Goal: Transaction & Acquisition: Purchase product/service

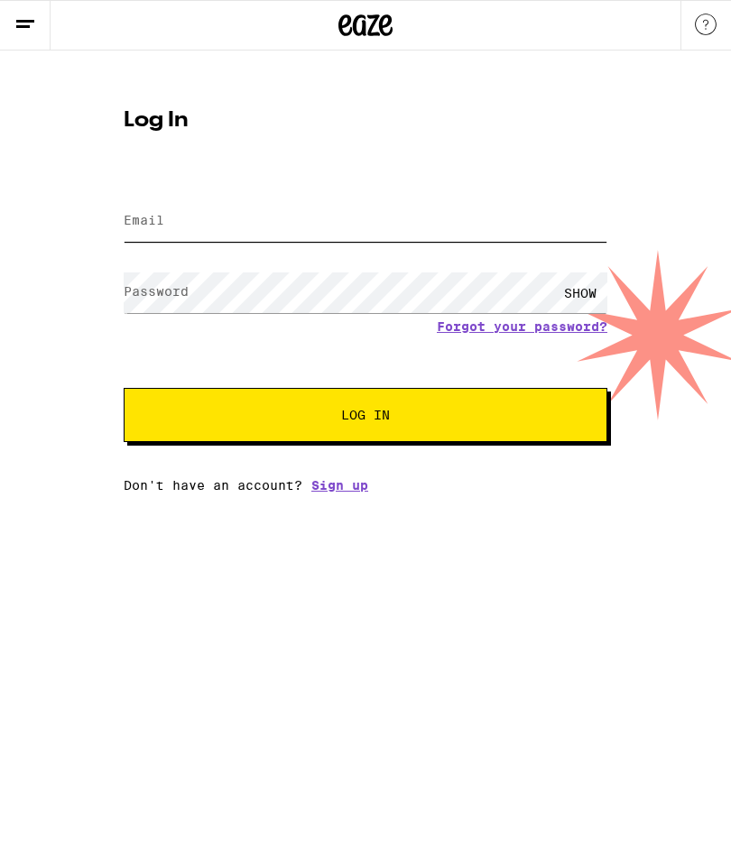
click at [152, 209] on input "Email" at bounding box center [366, 221] width 484 height 41
click at [155, 227] on label "Email" at bounding box center [144, 220] width 41 height 14
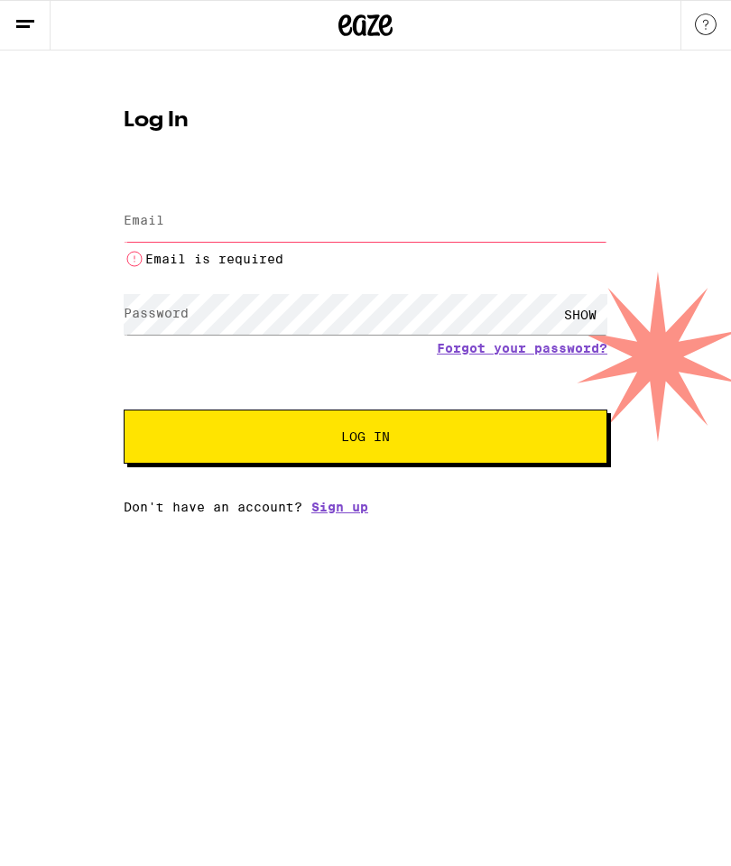
type input "[EMAIL_ADDRESS][DOMAIN_NAME]"
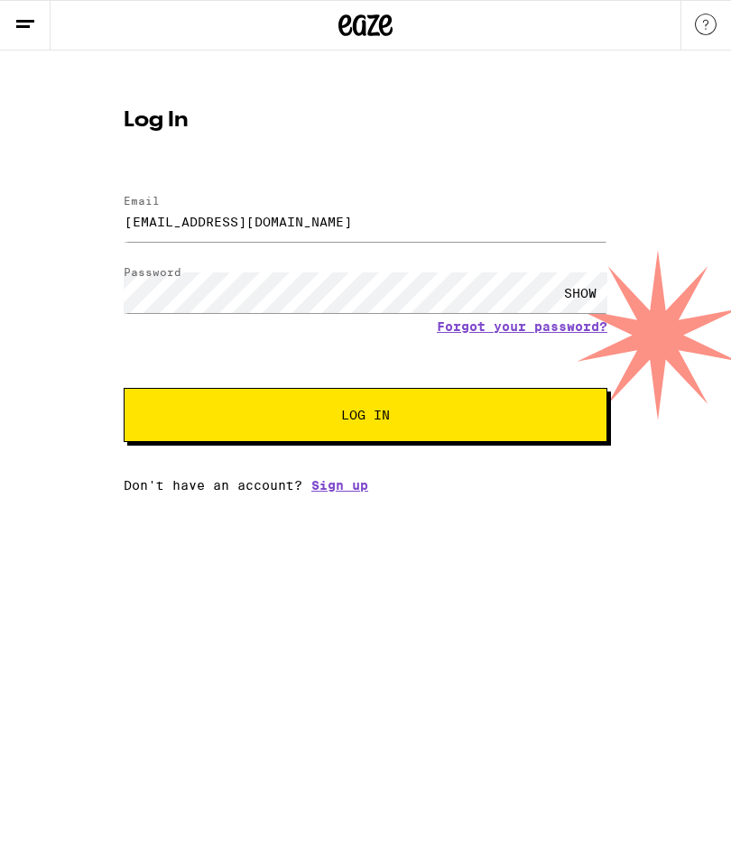
click at [321, 429] on button "Log In" at bounding box center [366, 415] width 484 height 54
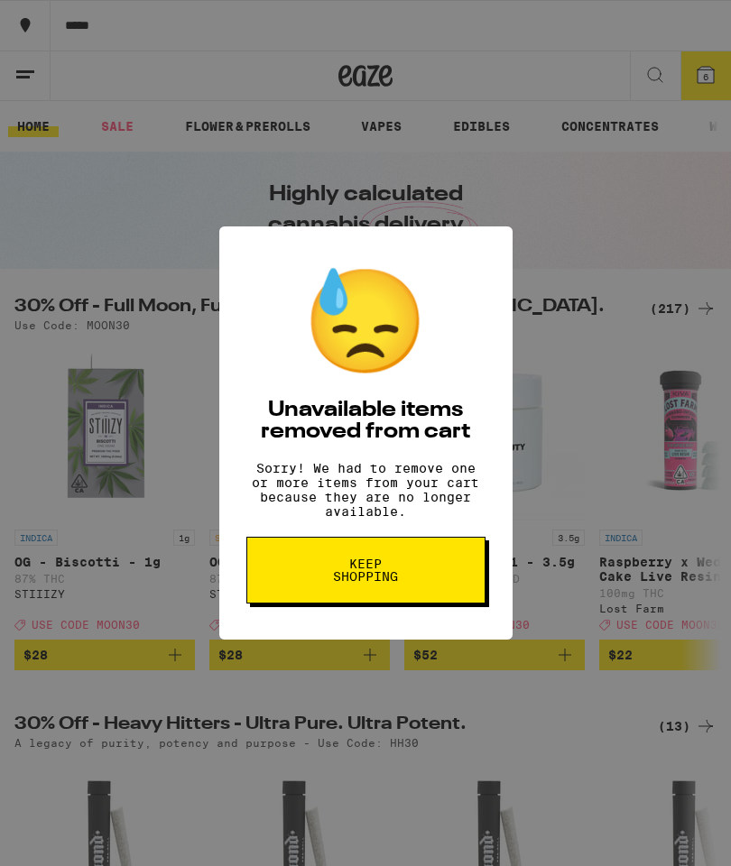
click at [302, 584] on button "Keep Shopping" at bounding box center [365, 570] width 239 height 67
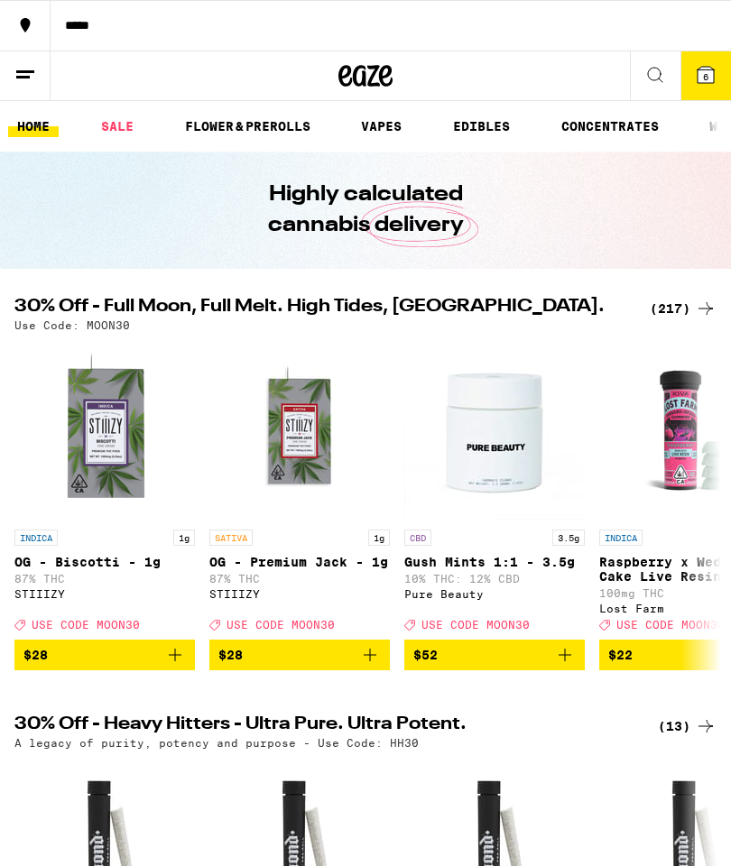
click at [489, 135] on link "EDIBLES" at bounding box center [481, 126] width 75 height 22
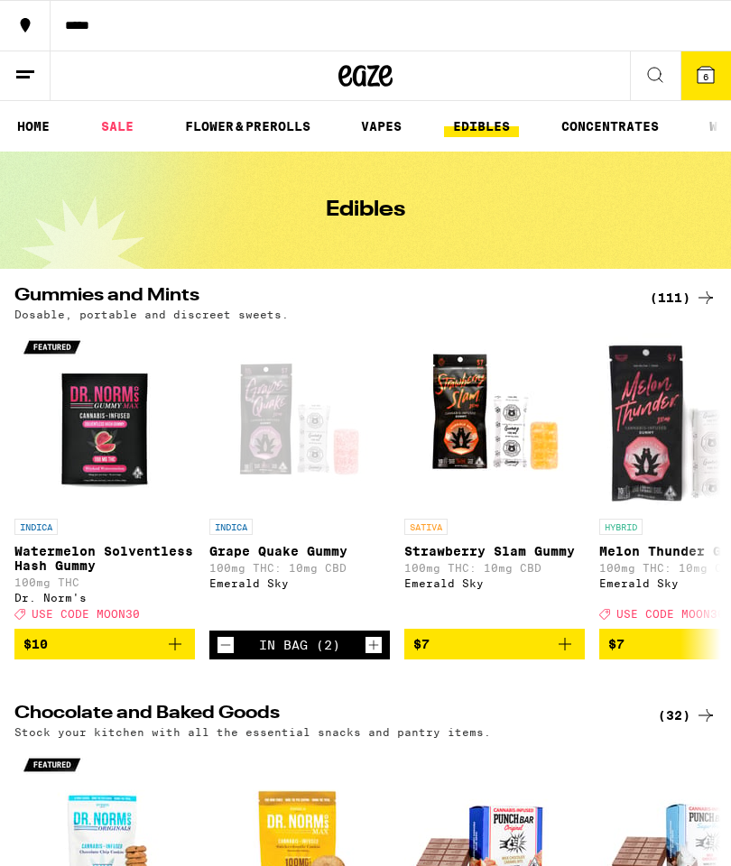
click at [683, 301] on div "(111)" at bounding box center [683, 298] width 67 height 22
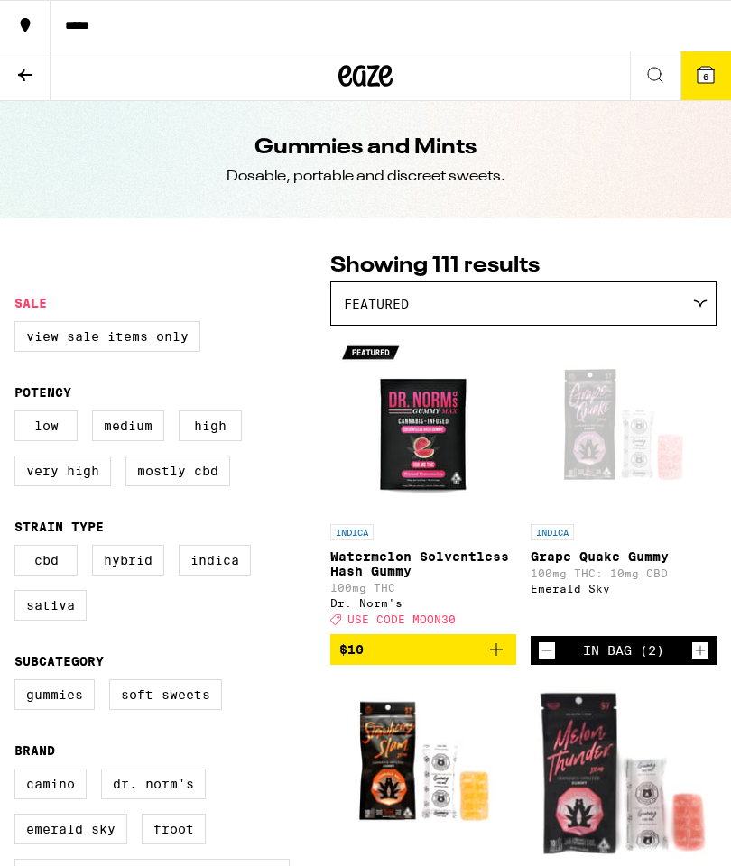
click at [211, 441] on label "High" at bounding box center [210, 425] width 63 height 31
click at [19, 414] on input "High" at bounding box center [18, 413] width 1 height 1
checkbox input "true"
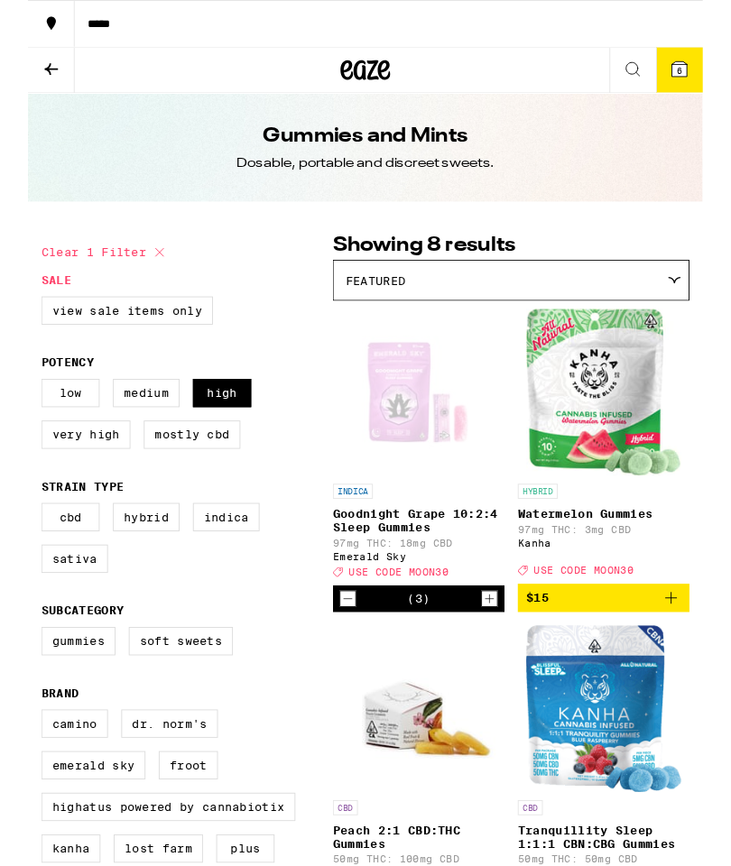
click at [43, 621] on label "Sativa" at bounding box center [50, 605] width 72 height 31
click at [19, 548] on input "Sativa" at bounding box center [18, 548] width 1 height 1
checkbox input "true"
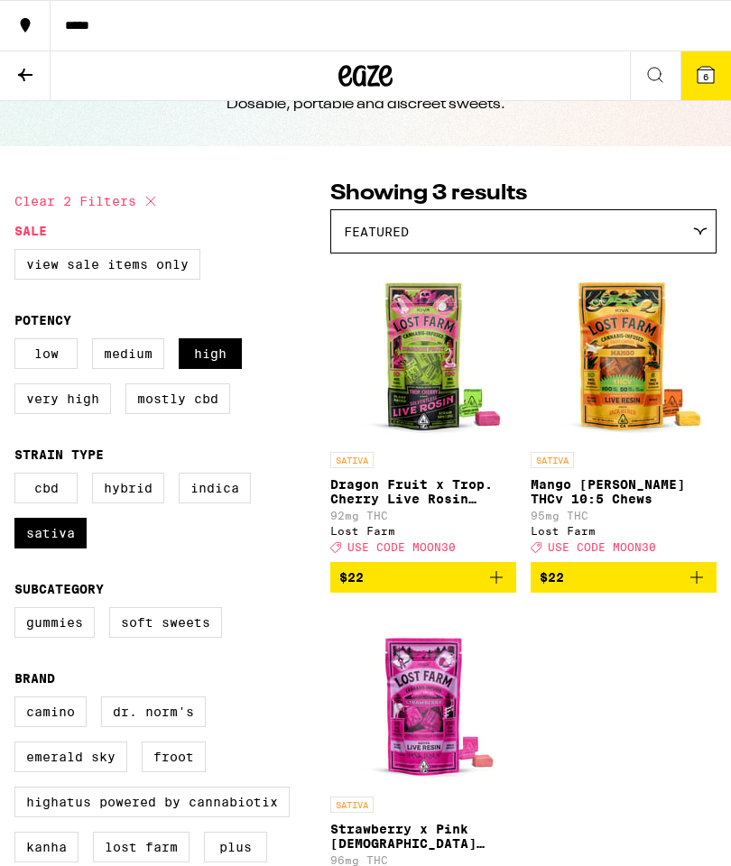
click at [39, 638] on label "Gummies" at bounding box center [54, 622] width 80 height 31
click at [19, 611] on input "Gummies" at bounding box center [18, 610] width 1 height 1
checkbox input "true"
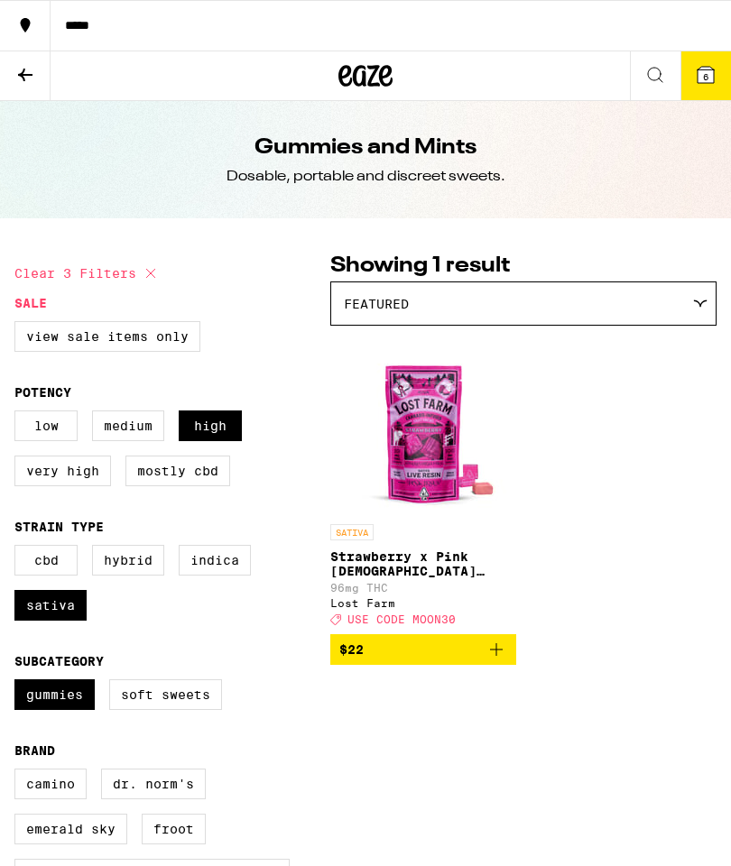
click at [701, 314] on div "Featured" at bounding box center [523, 303] width 384 height 42
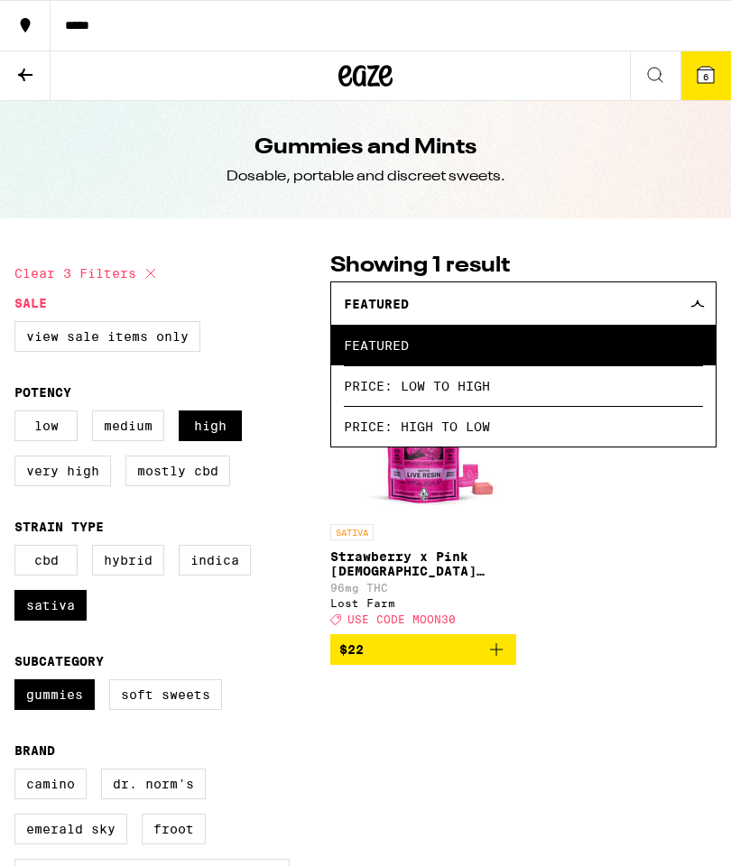
click at [364, 395] on span "Price: Low to High" at bounding box center [523, 385] width 359 height 41
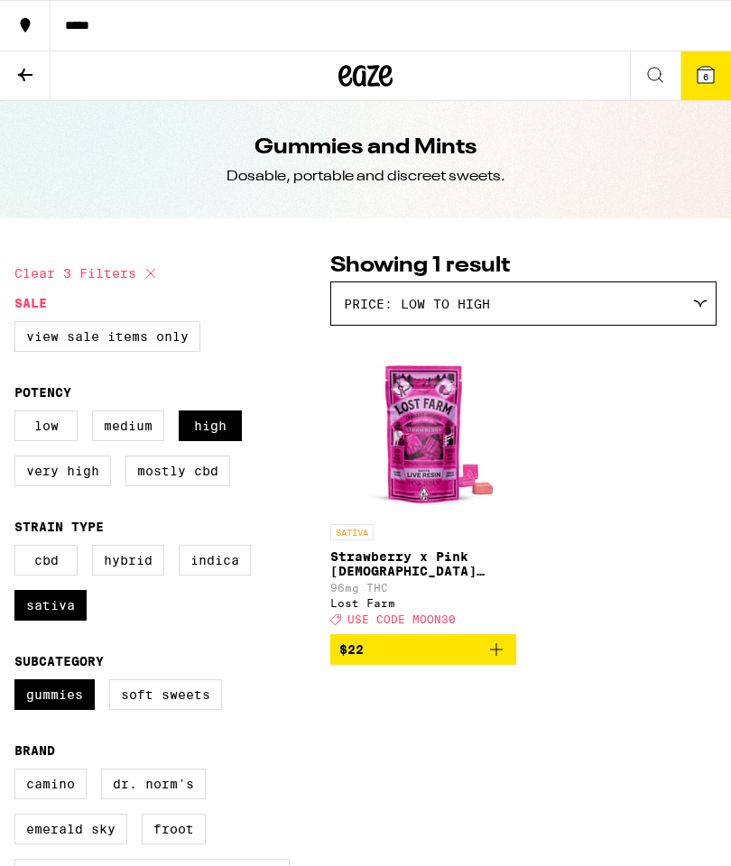
click at [12, 62] on button at bounding box center [25, 76] width 51 height 50
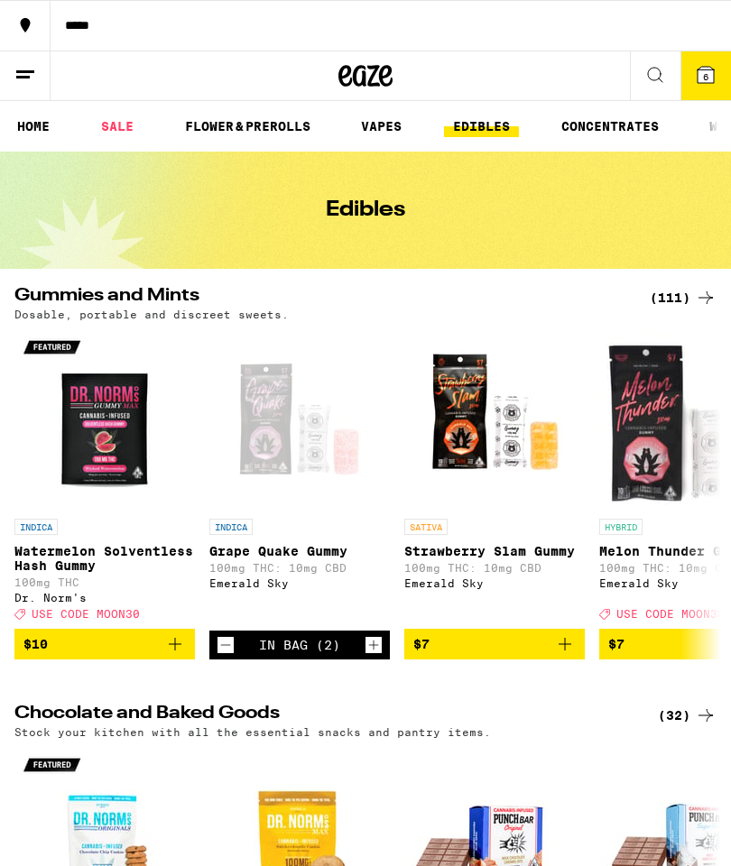
click at [677, 291] on div "(111)" at bounding box center [683, 298] width 67 height 22
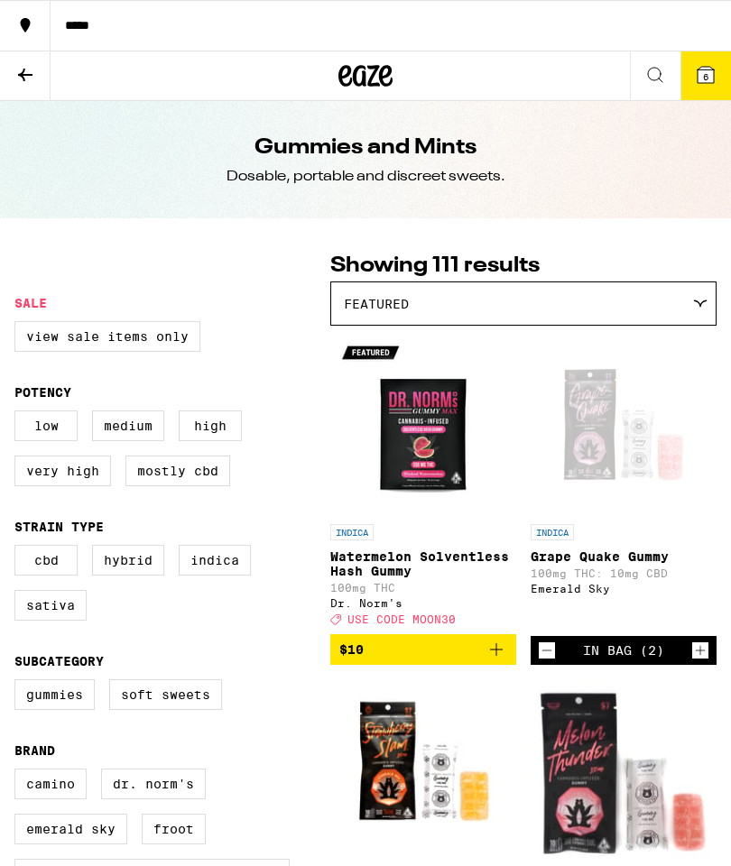
click at [21, 81] on icon at bounding box center [25, 75] width 22 height 22
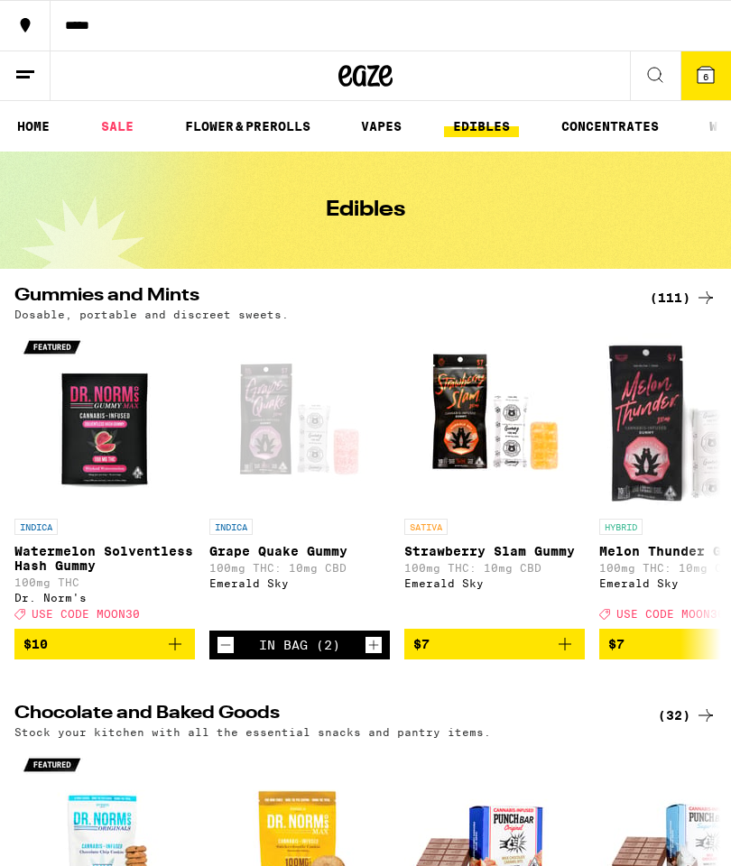
click at [677, 308] on div "(111)" at bounding box center [683, 298] width 67 height 22
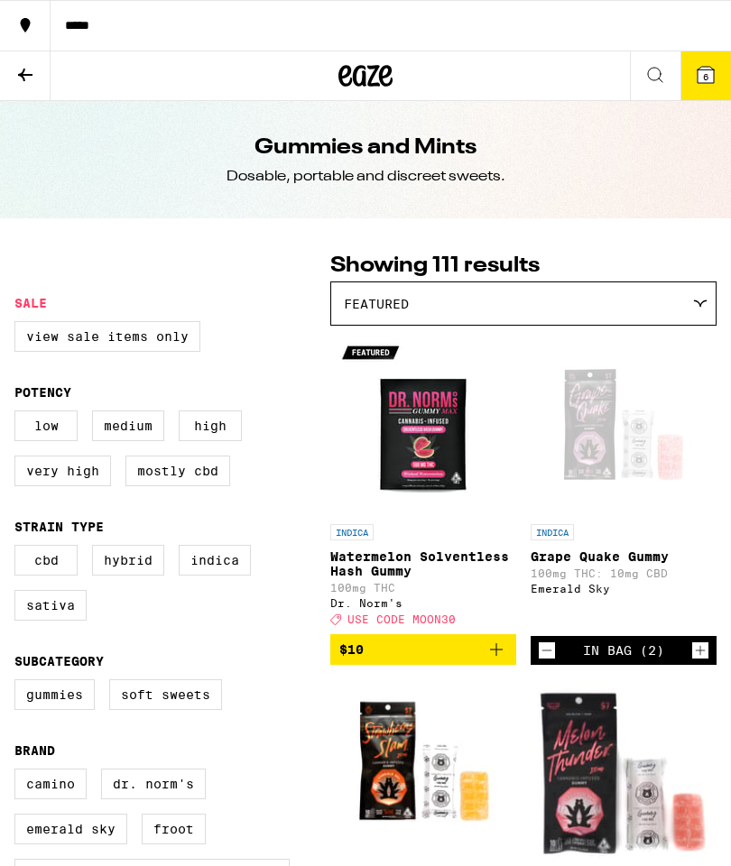
click at [696, 82] on icon at bounding box center [706, 75] width 22 height 22
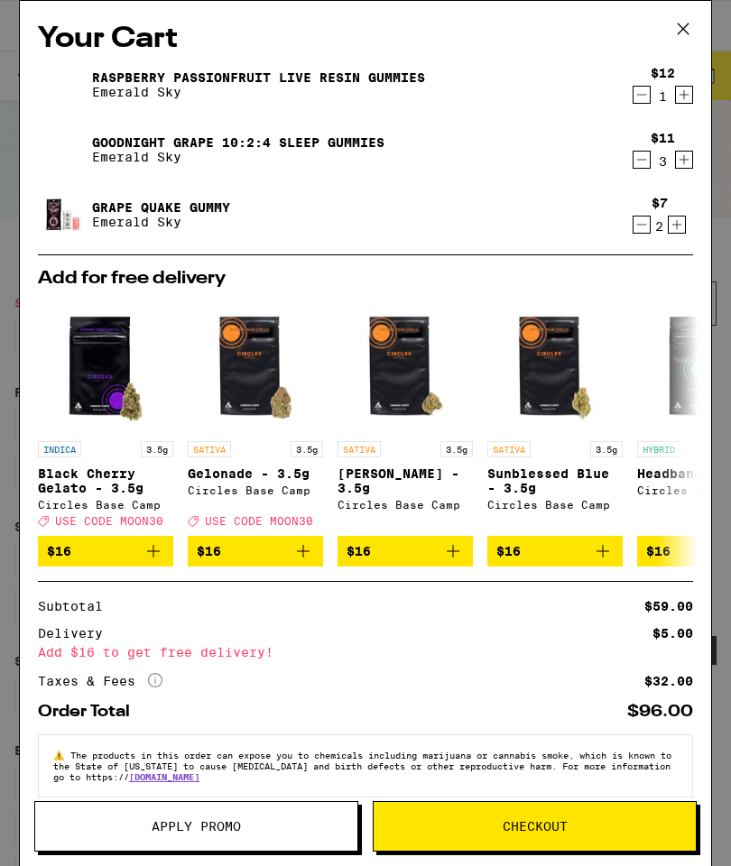
click at [466, 829] on span "Checkout" at bounding box center [534, 826] width 322 height 13
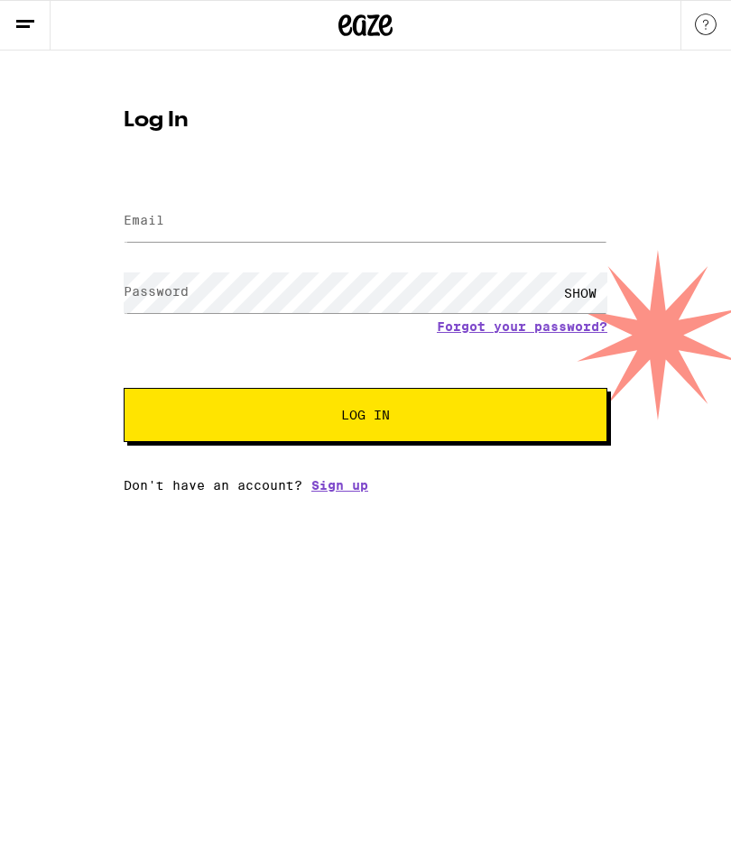
click at [135, 226] on label "Email" at bounding box center [144, 220] width 41 height 14
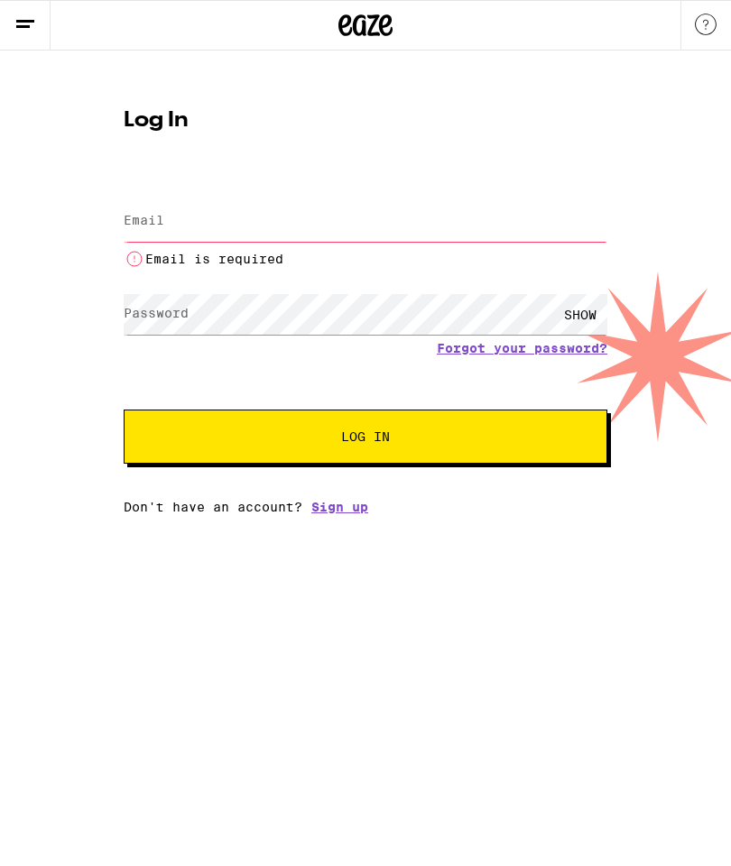
type input "[EMAIL_ADDRESS][DOMAIN_NAME]"
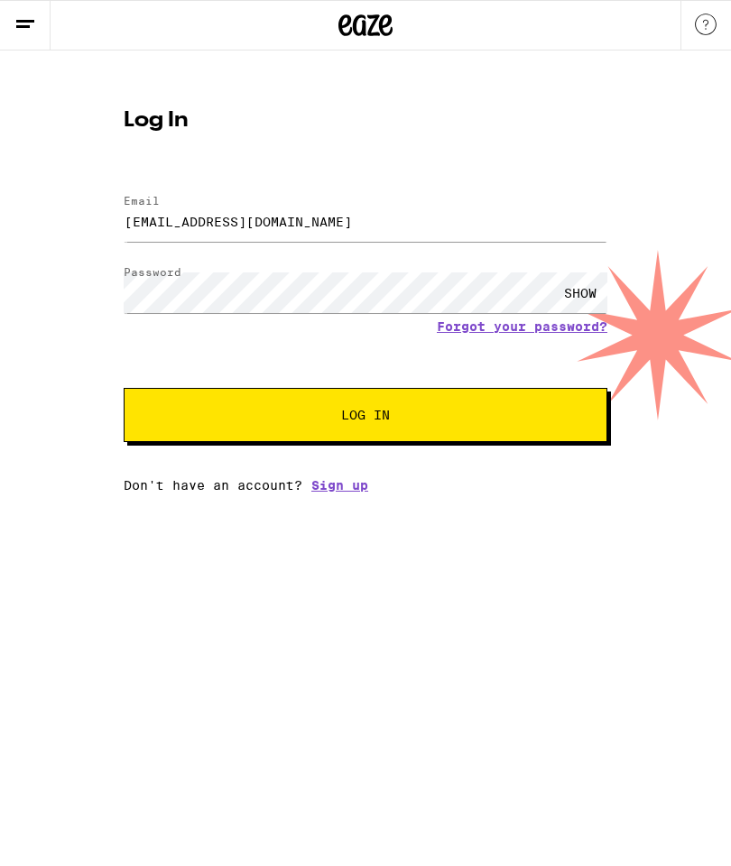
click at [280, 427] on button "Log In" at bounding box center [366, 415] width 484 height 54
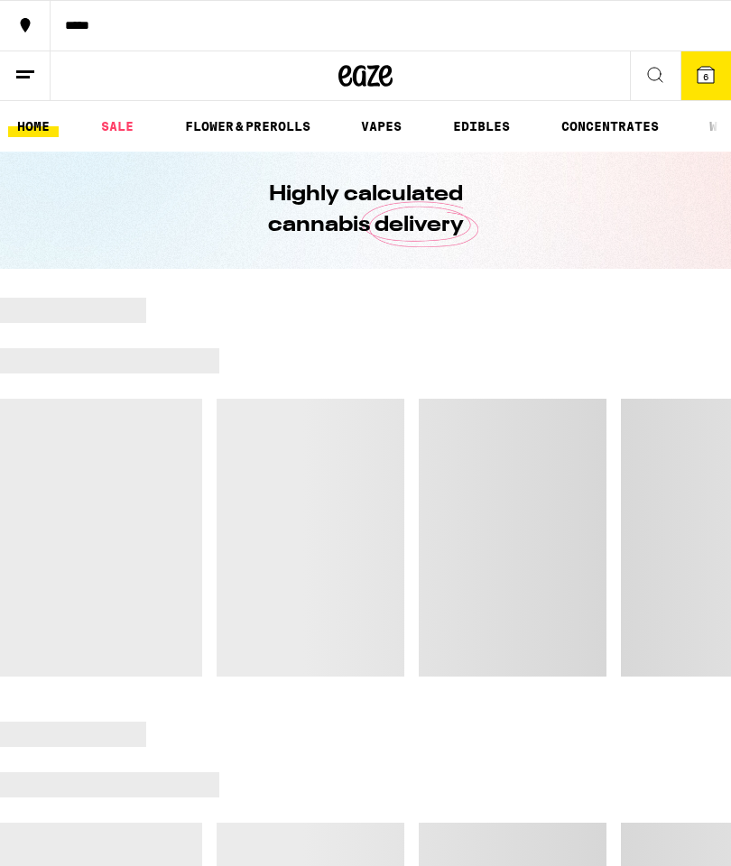
click at [483, 129] on link "EDIBLES" at bounding box center [481, 126] width 75 height 22
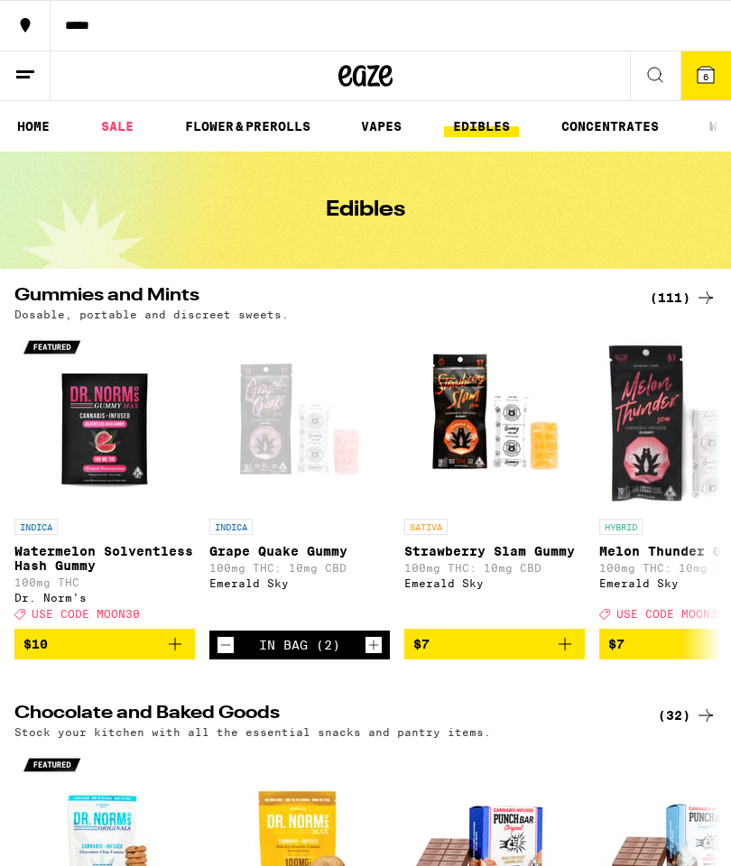
click at [682, 300] on div "(111)" at bounding box center [683, 298] width 67 height 22
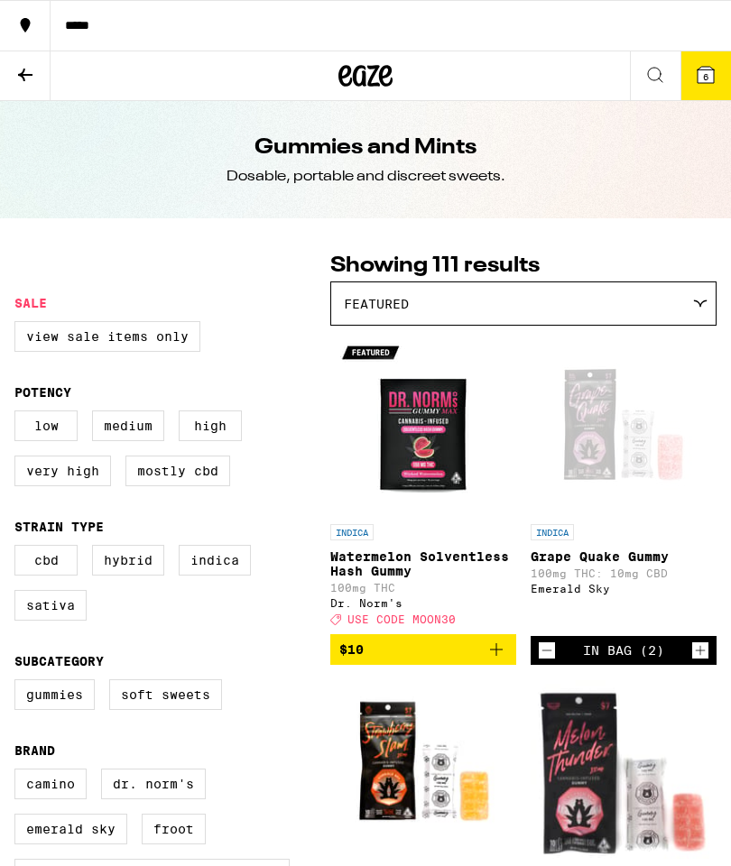
click at [210, 438] on label "High" at bounding box center [210, 425] width 63 height 31
click at [19, 414] on input "High" at bounding box center [18, 413] width 1 height 1
checkbox input "true"
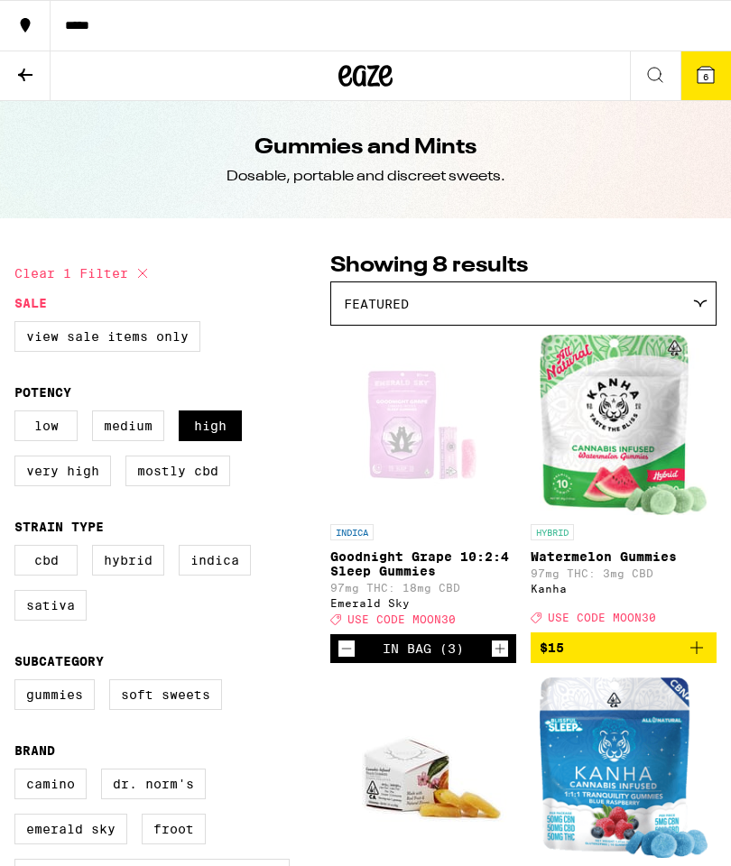
click at [61, 486] on label "Very High" at bounding box center [62, 471] width 97 height 31
click at [19, 414] on input "Very High" at bounding box center [18, 413] width 1 height 1
checkbox input "true"
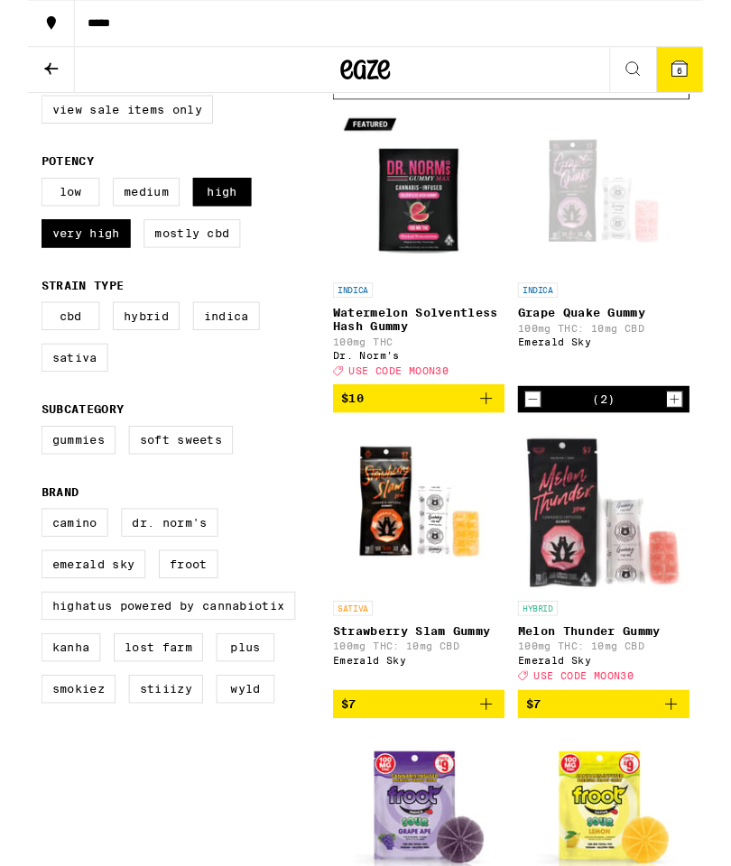
scroll to position [219, 0]
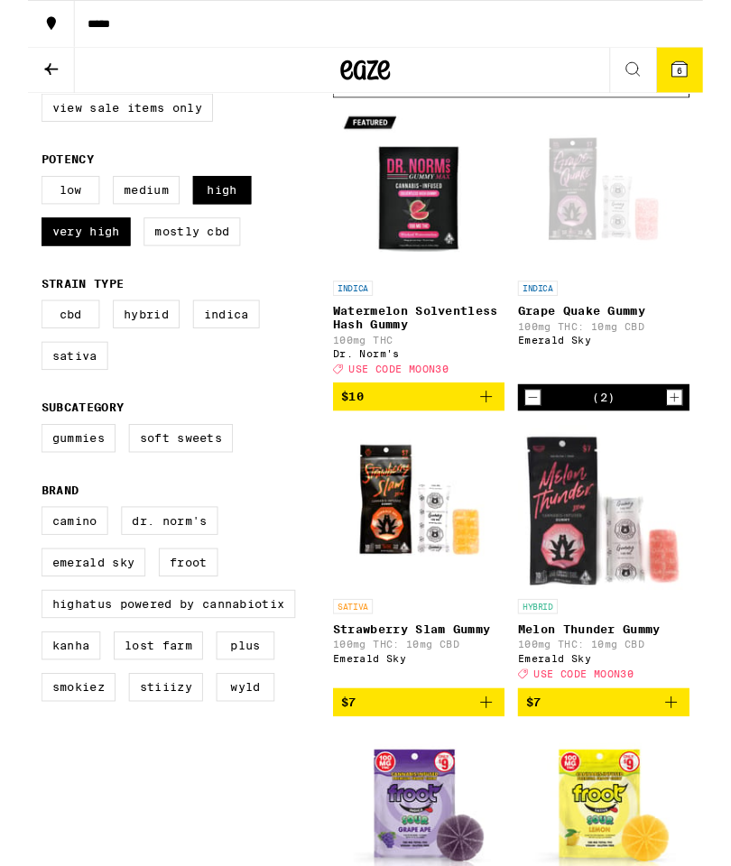
click at [215, 355] on label "Indica" at bounding box center [215, 340] width 72 height 31
click at [19, 328] on input "Indica" at bounding box center [18, 327] width 1 height 1
checkbox input "true"
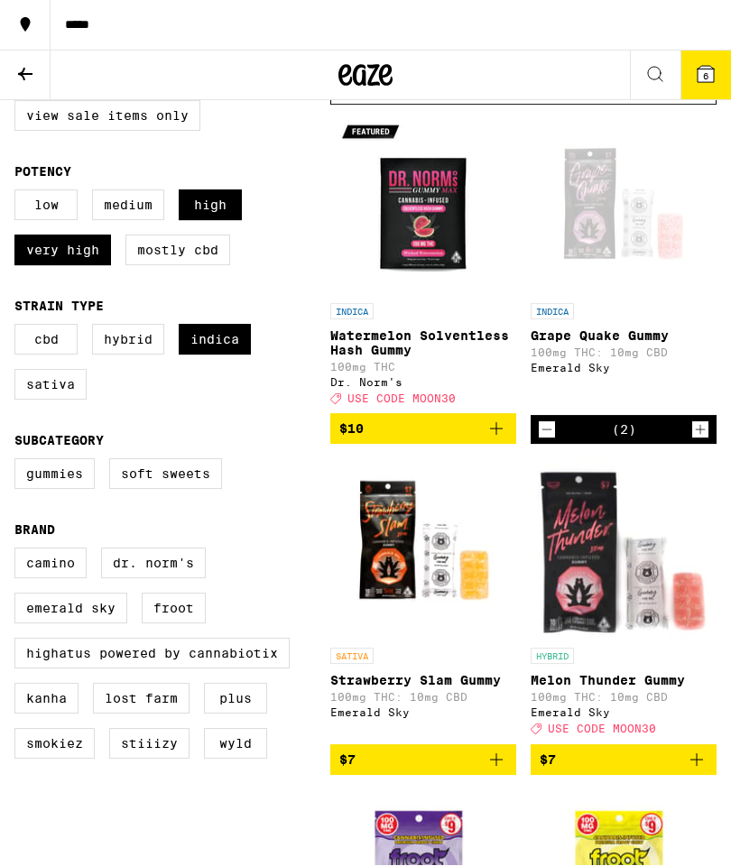
scroll to position [292, 0]
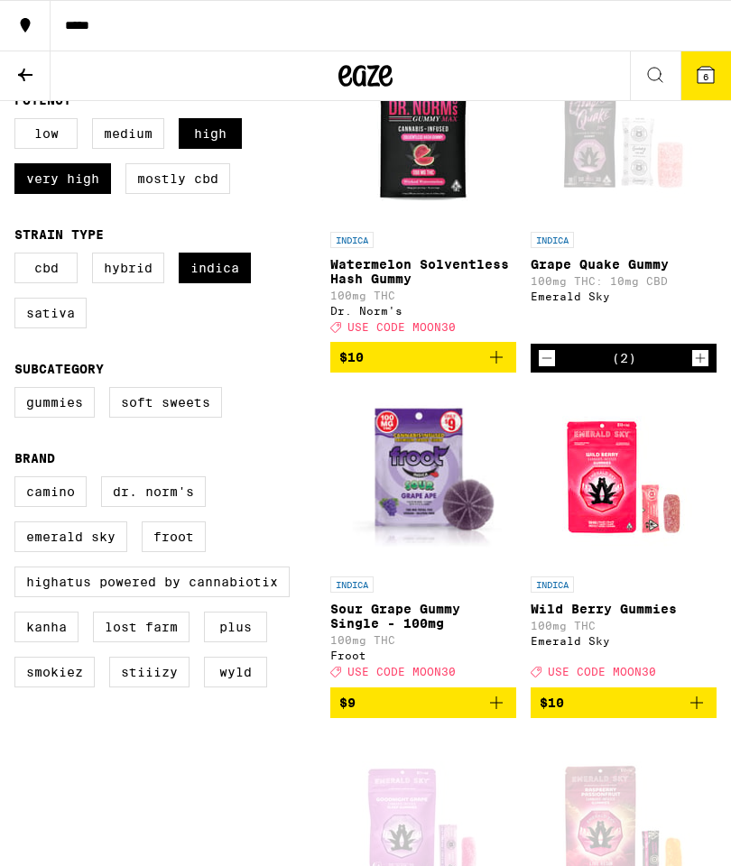
click at [50, 418] on label "Gummies" at bounding box center [54, 402] width 80 height 31
click at [19, 391] on input "Gummies" at bounding box center [18, 390] width 1 height 1
checkbox input "true"
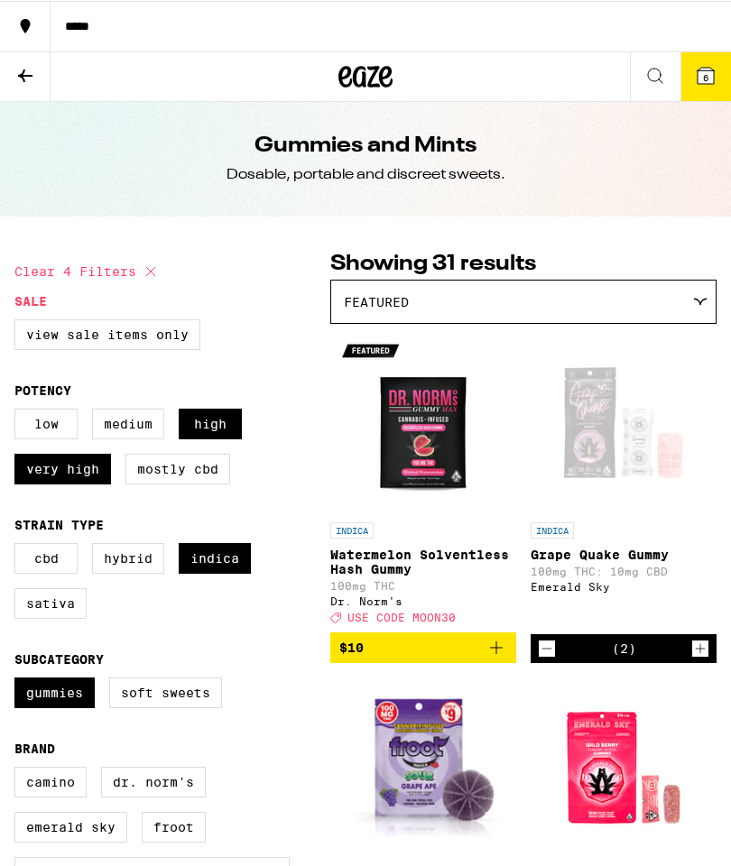
click at [699, 299] on icon at bounding box center [700, 301] width 14 height 8
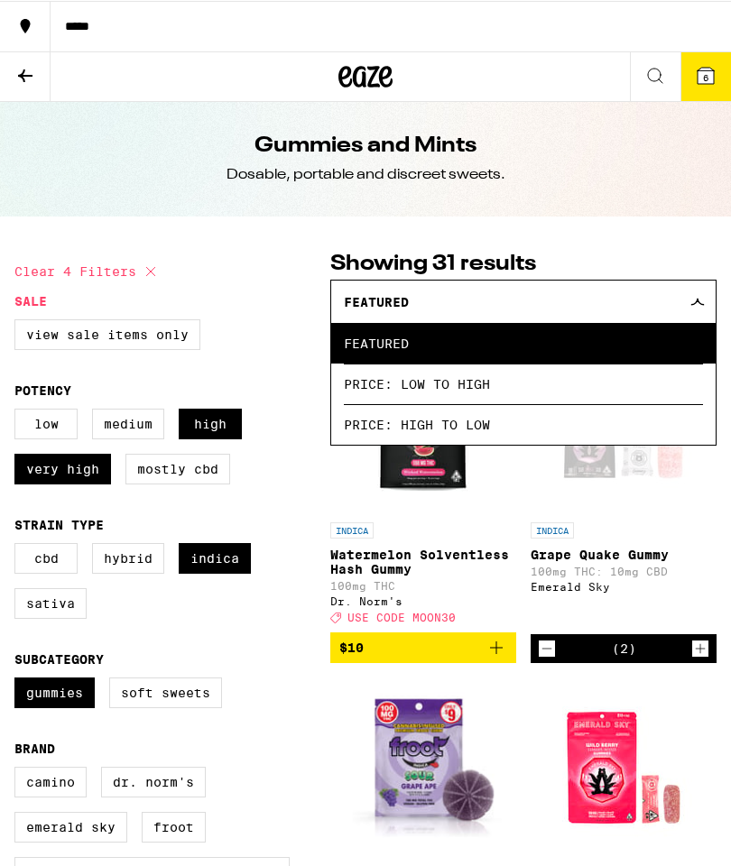
scroll to position [2, 0]
click at [385, 395] on span "Price: Low to High" at bounding box center [523, 384] width 359 height 41
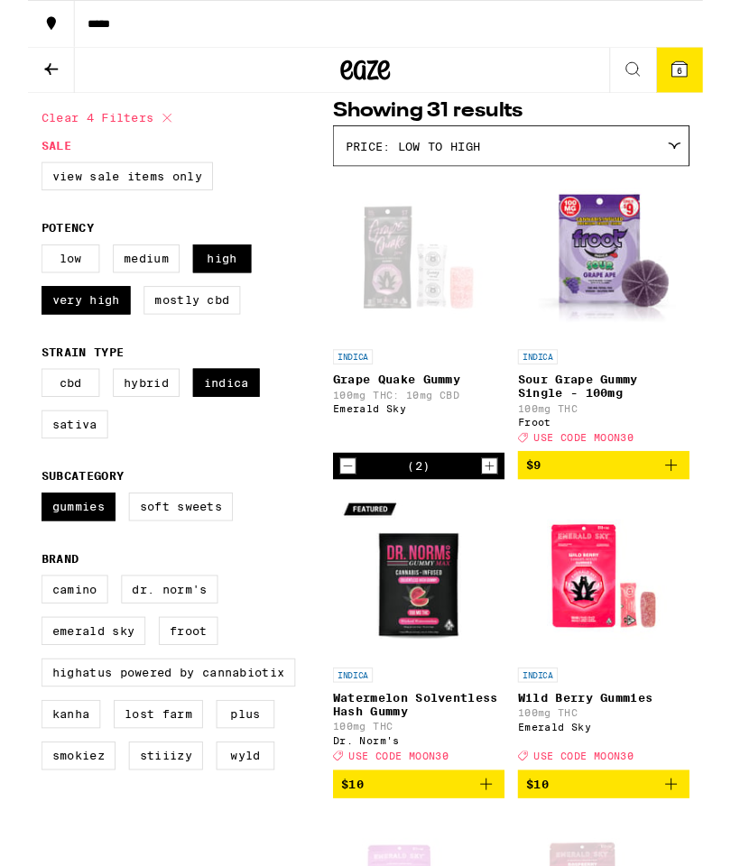
scroll to position [155, 0]
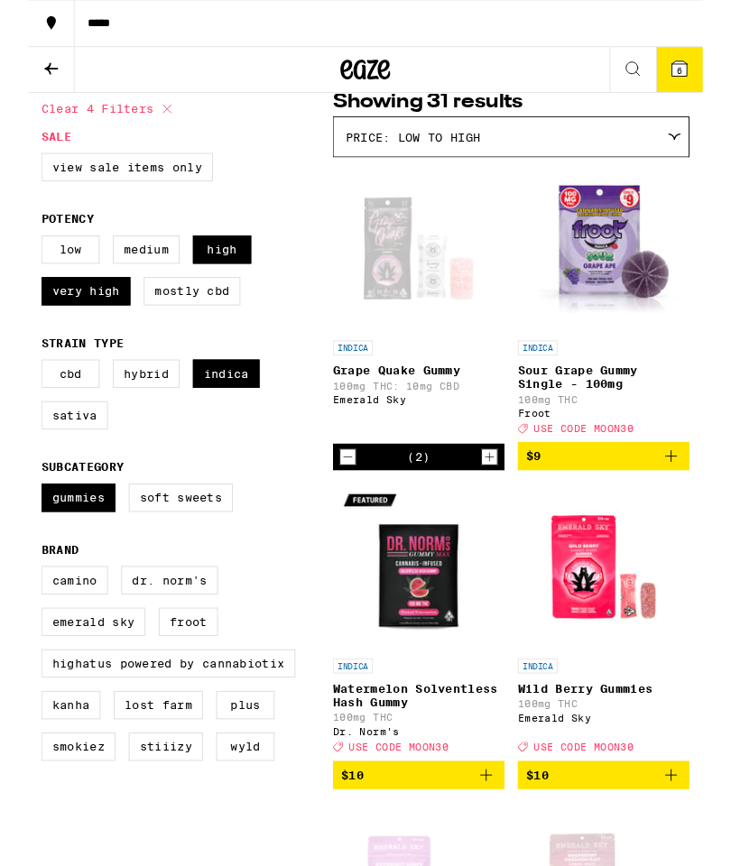
click at [342, 495] on icon "Decrement" at bounding box center [347, 495] width 10 height 0
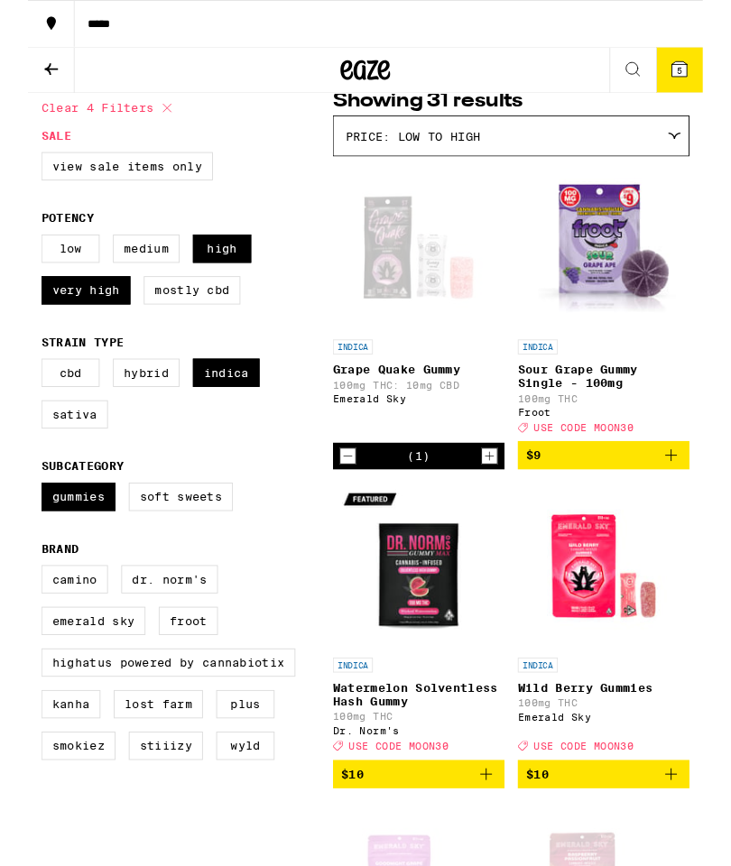
click at [346, 505] on icon "Decrement" at bounding box center [346, 495] width 16 height 22
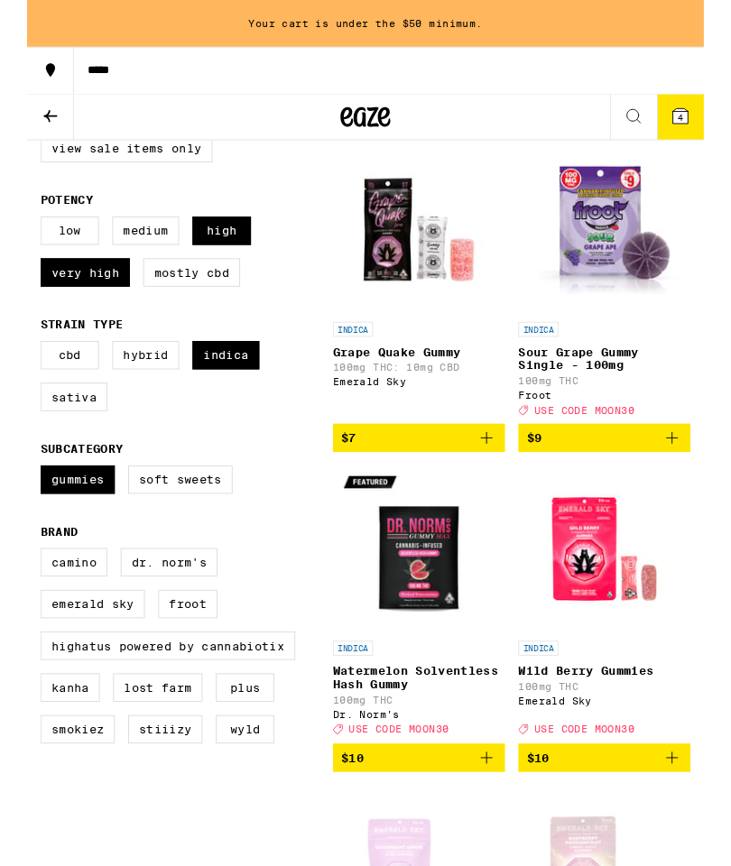
scroll to position [224, 0]
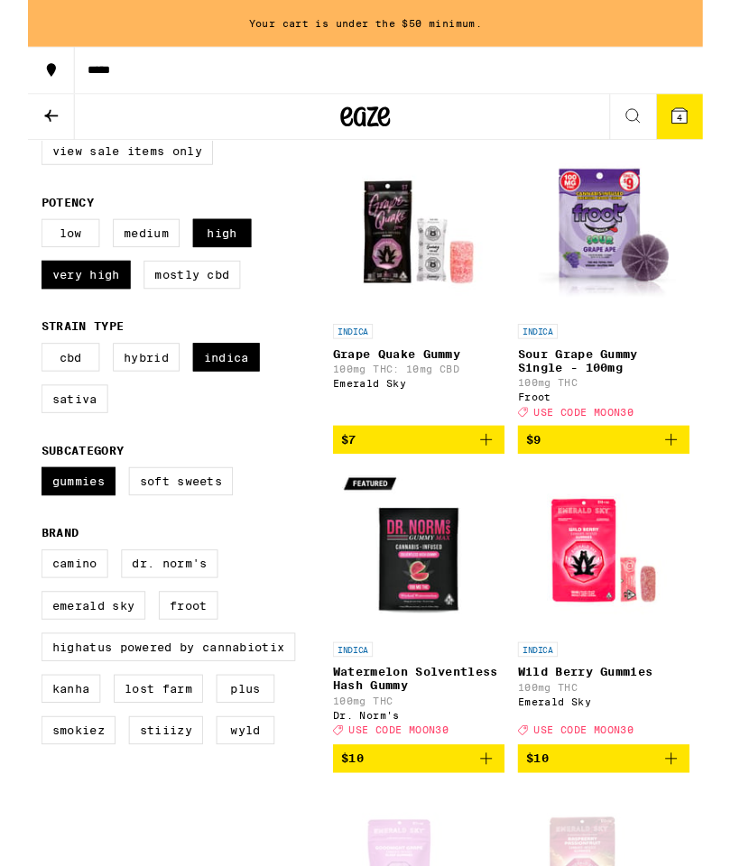
click at [418, 299] on img "Open page for Grape Quake Gummy from Emerald Sky" at bounding box center [423, 251] width 180 height 180
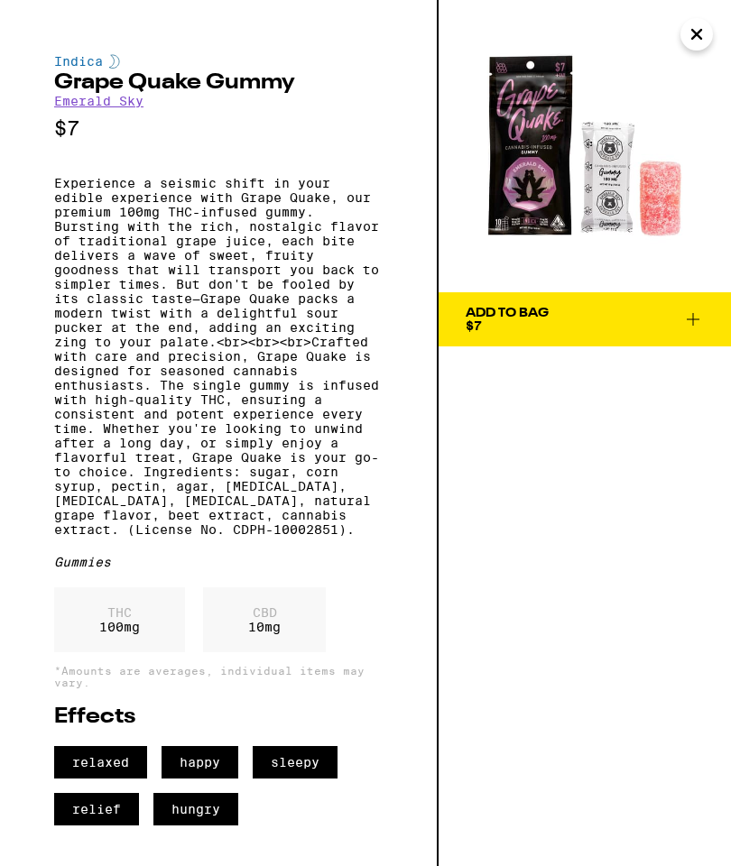
click at [605, 316] on span "Add To Bag $7" at bounding box center [584, 319] width 238 height 25
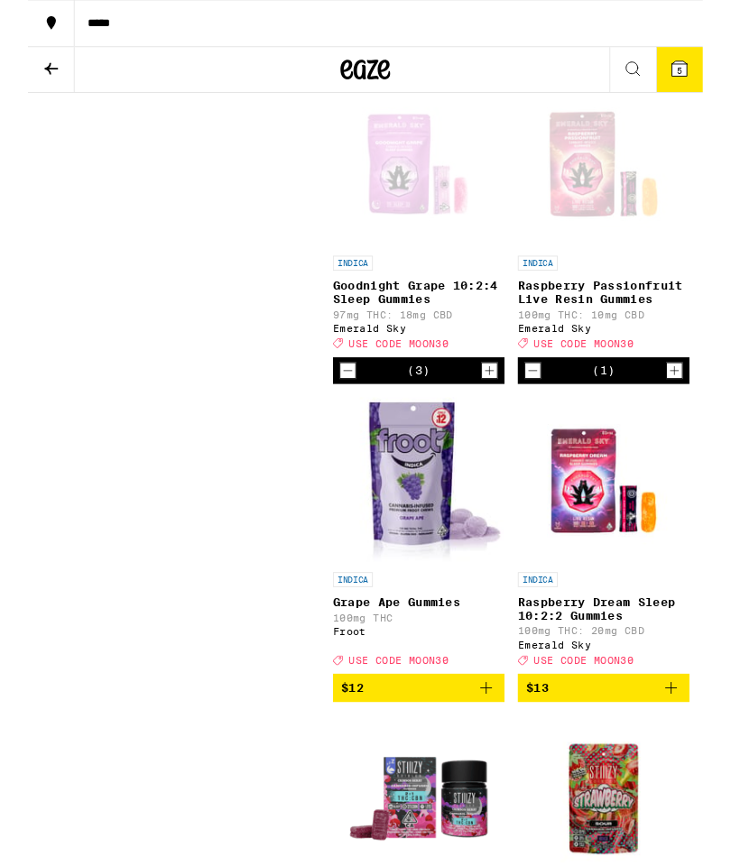
scroll to position [954, 0]
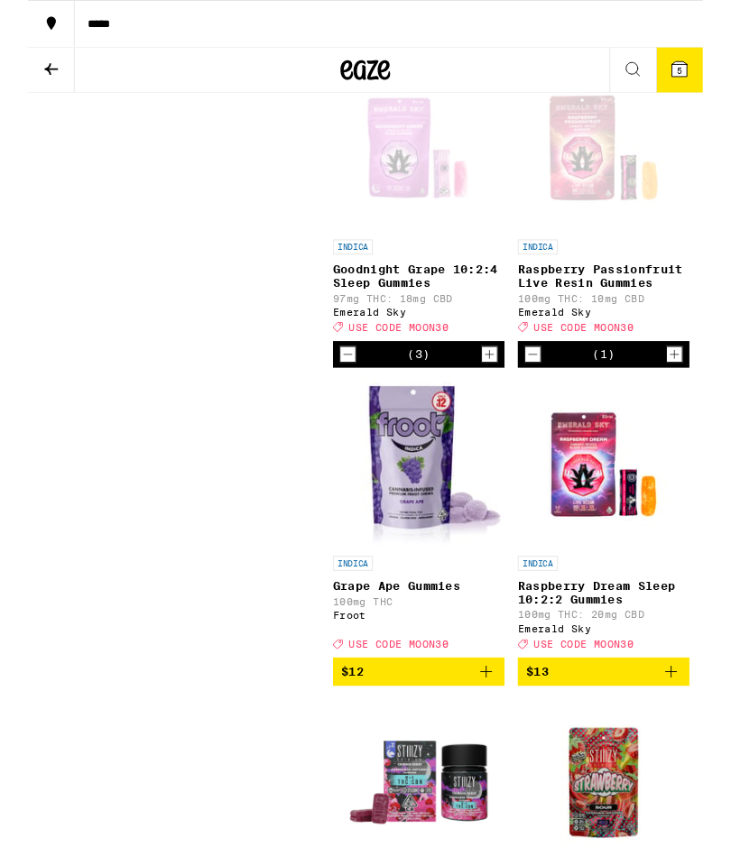
click at [583, 657] on p "Raspberry Dream Sleep 10:2:2 Gummies" at bounding box center [623, 642] width 186 height 29
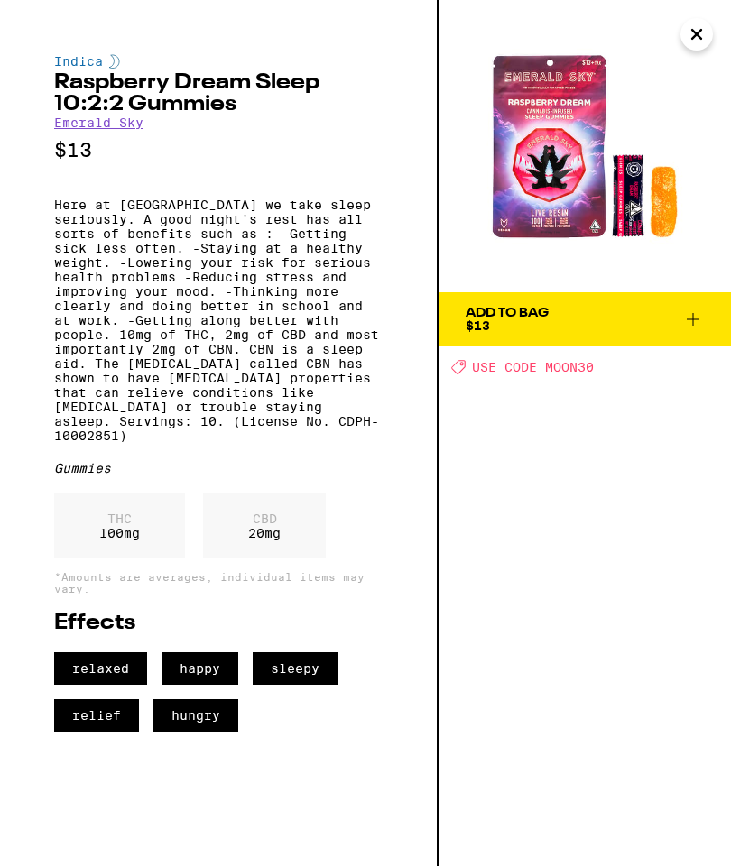
click at [498, 317] on div "Add To Bag" at bounding box center [506, 313] width 83 height 13
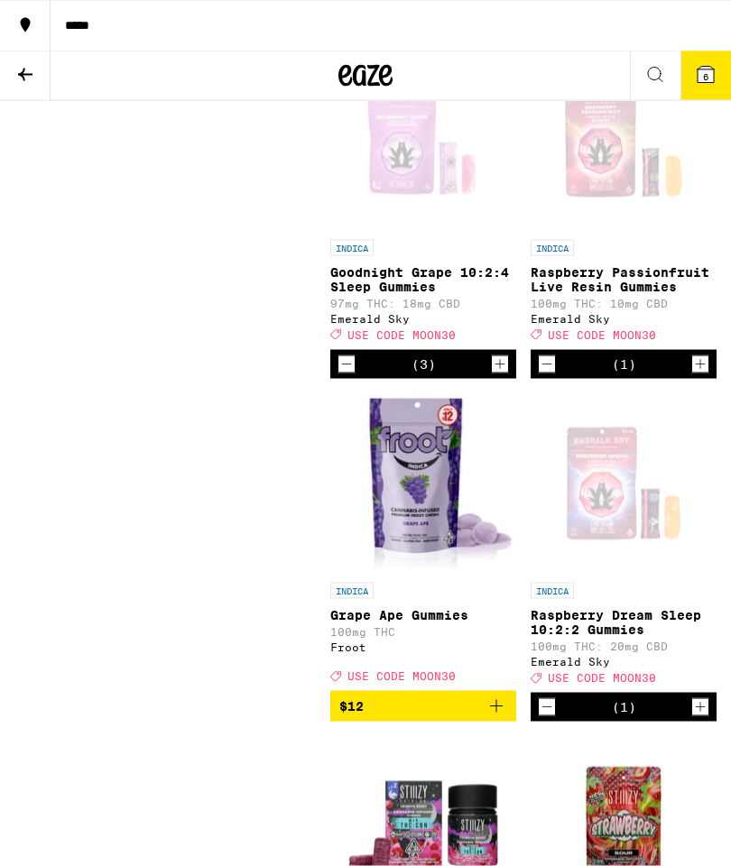
scroll to position [957, 0]
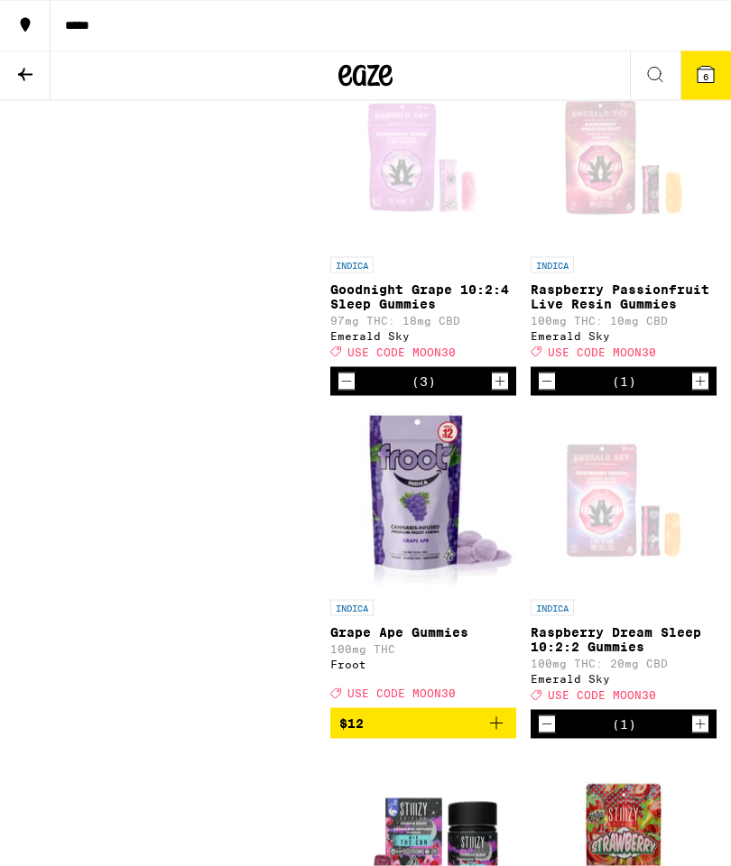
click at [700, 75] on icon at bounding box center [705, 75] width 16 height 16
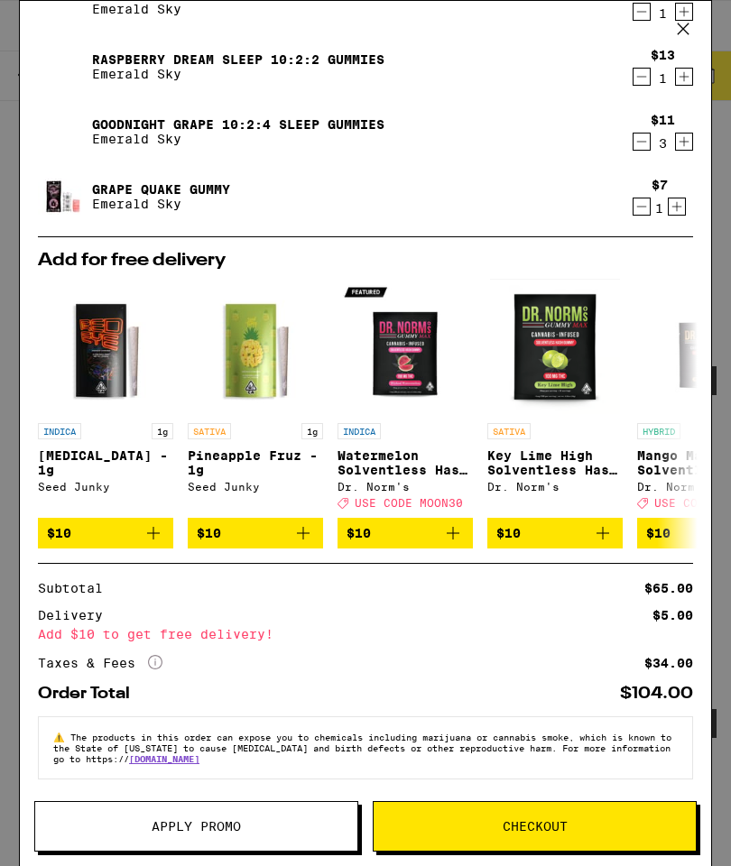
scroll to position [105, 0]
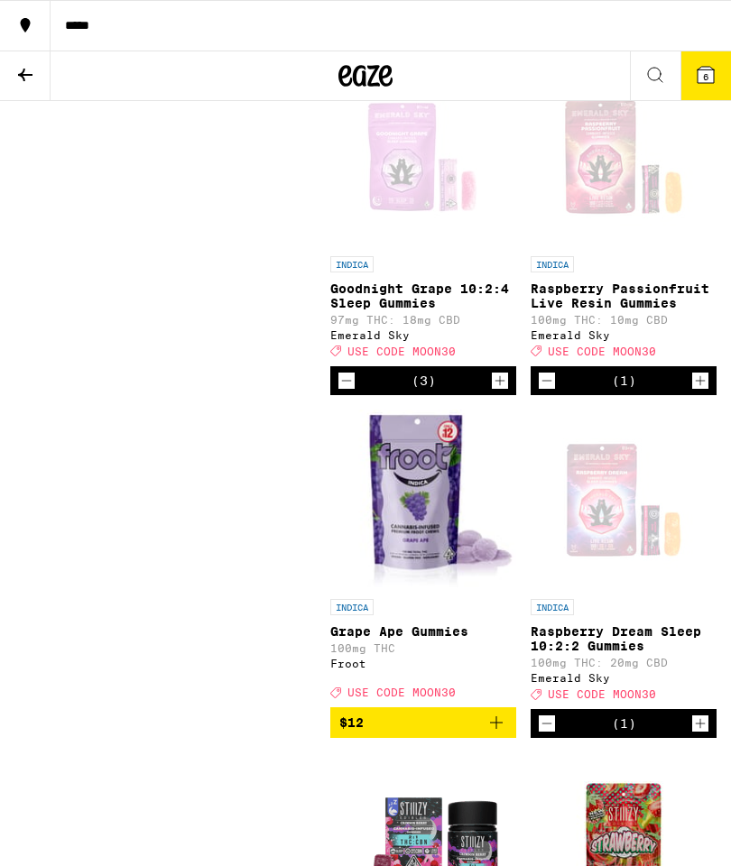
click at [703, 68] on icon at bounding box center [705, 75] width 16 height 16
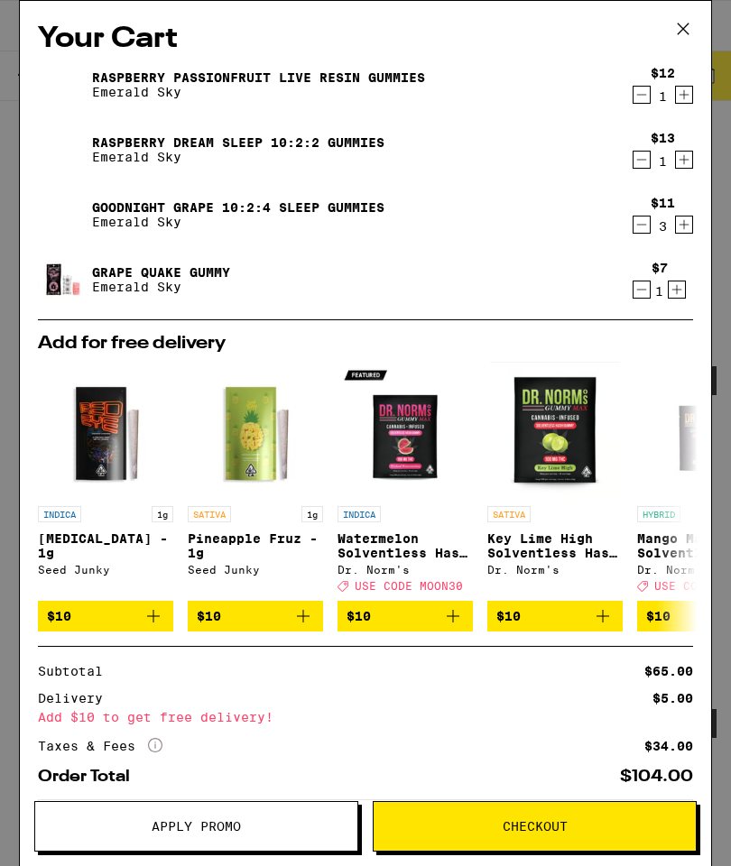
click at [99, 818] on button "Apply Promo" at bounding box center [196, 826] width 324 height 51
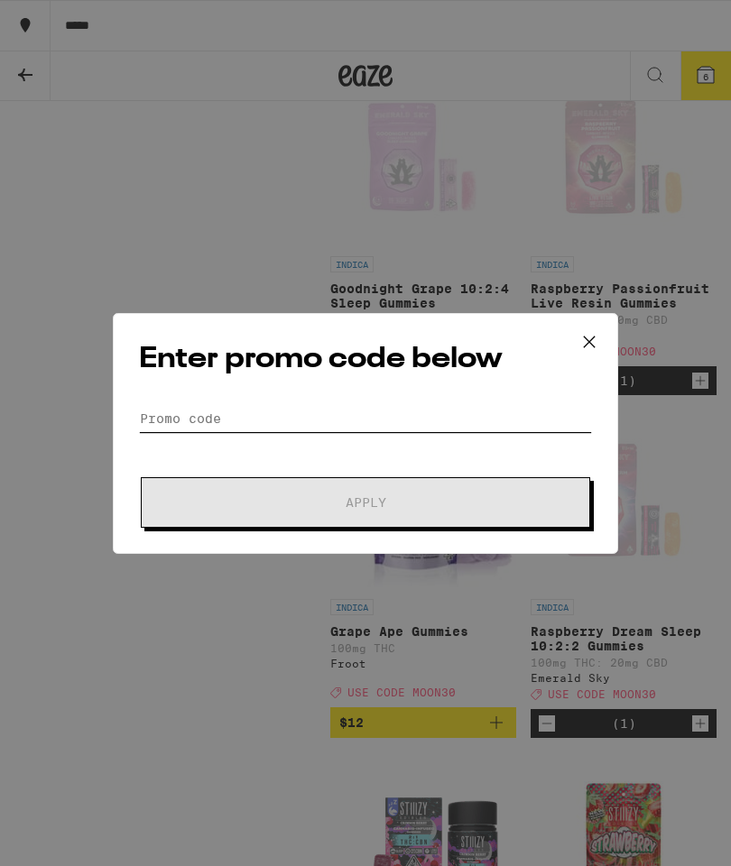
click at [170, 413] on input "Promo Code" at bounding box center [365, 418] width 453 height 27
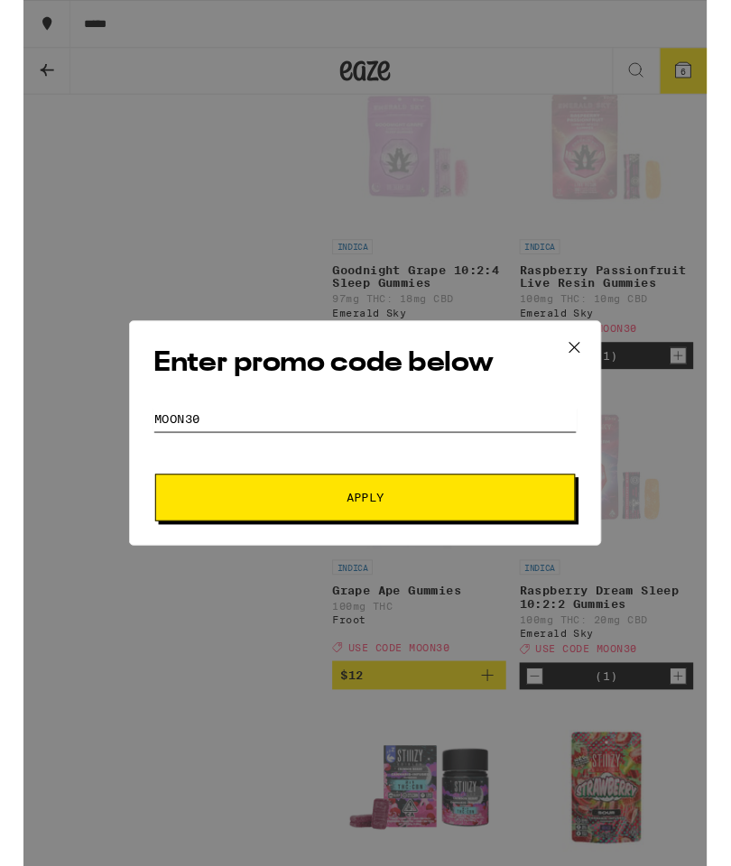
scroll to position [946, 0]
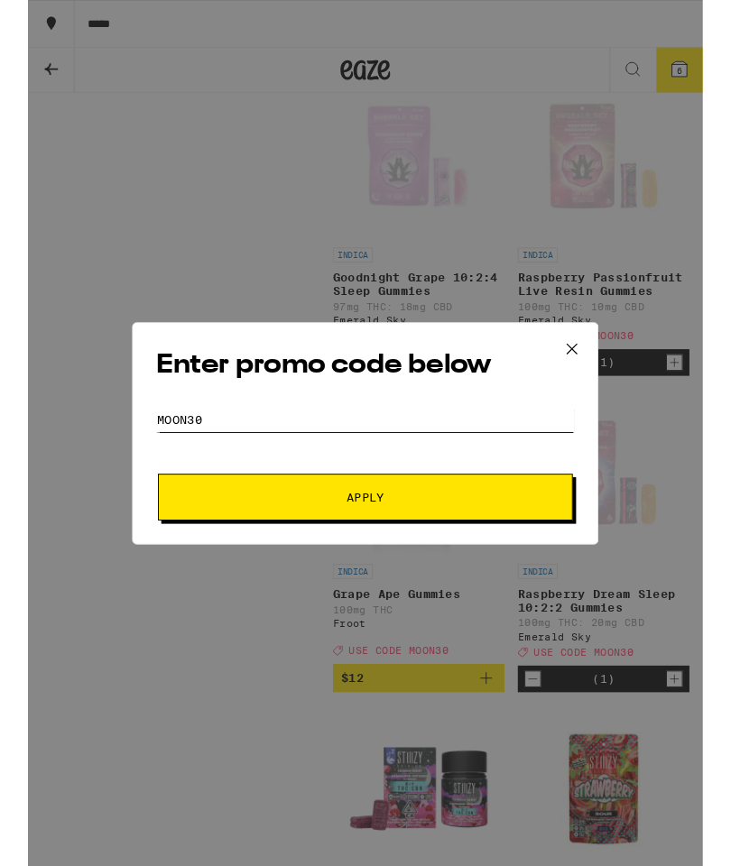
type input "MOON30"
click at [304, 539] on span "Apply" at bounding box center [365, 538] width 325 height 13
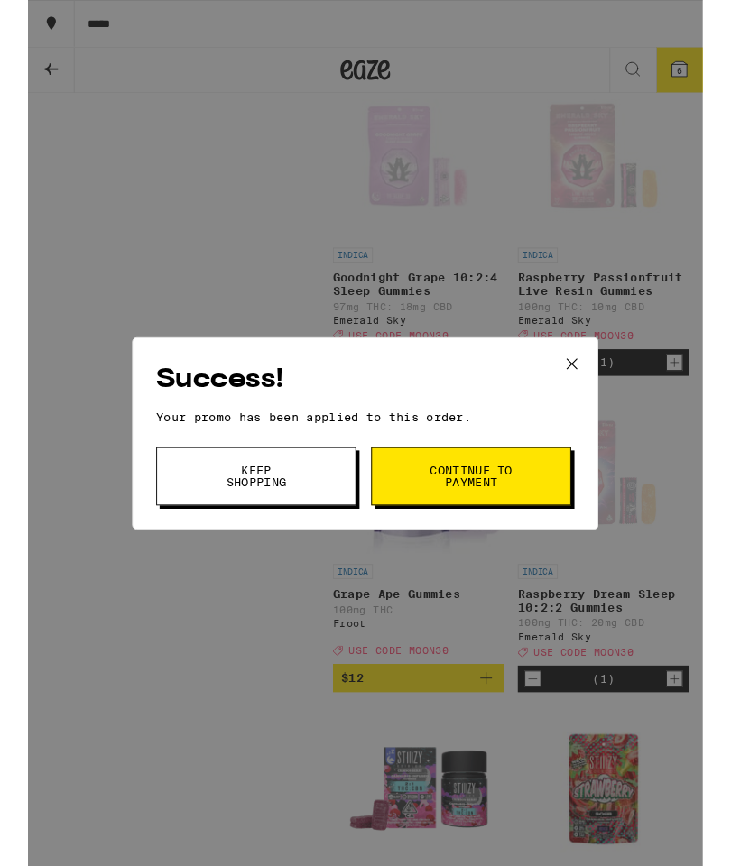
click at [195, 526] on button "Keep Shopping" at bounding box center [247, 515] width 217 height 63
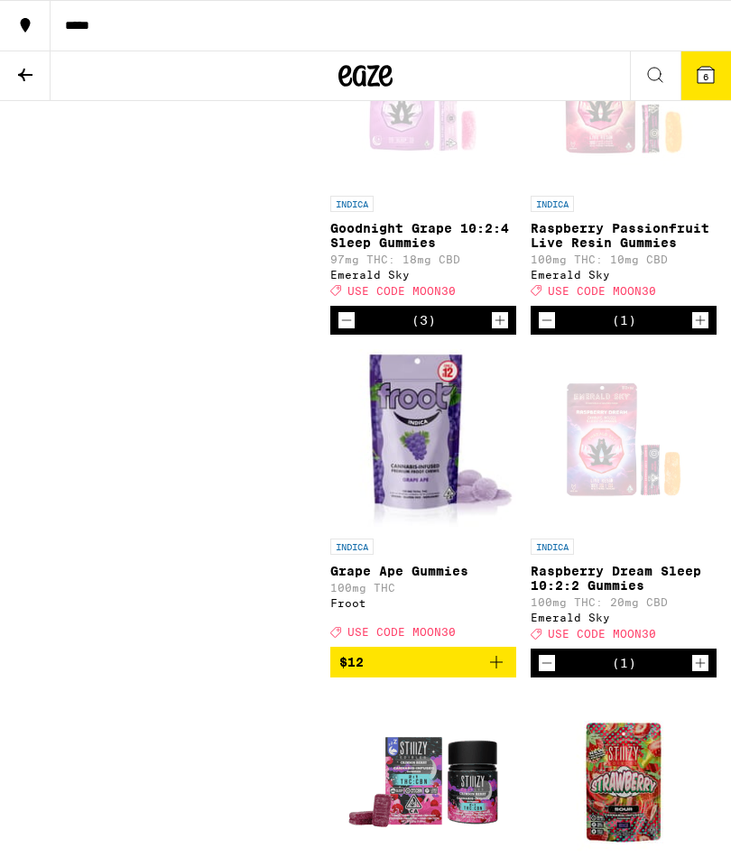
click at [696, 81] on icon at bounding box center [706, 75] width 22 height 22
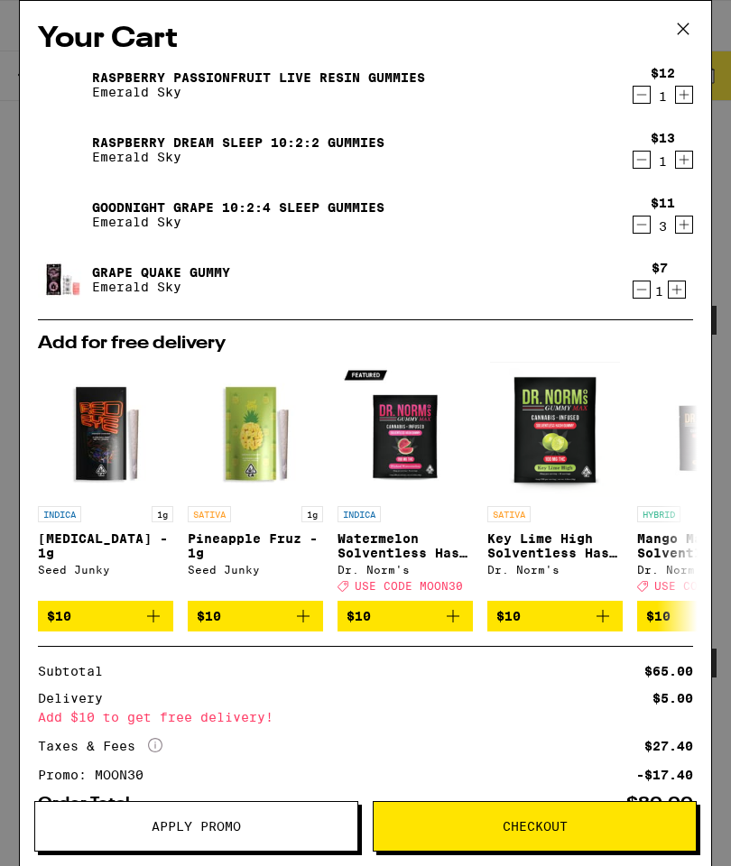
click at [686, 106] on icon "Increment" at bounding box center [684, 95] width 16 height 22
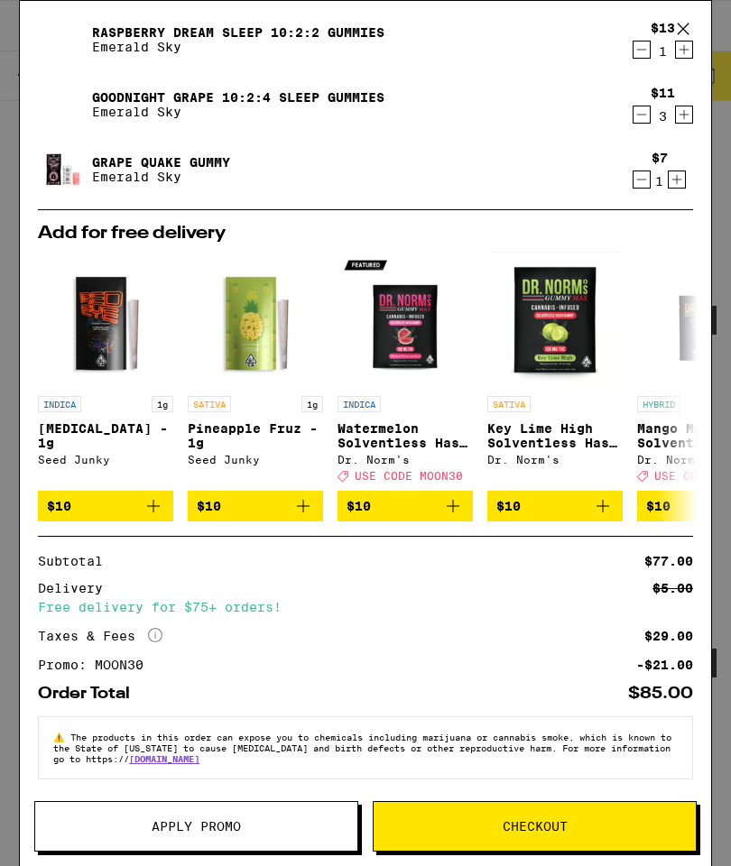
scroll to position [132, 0]
click at [478, 825] on span "Checkout" at bounding box center [534, 826] width 322 height 13
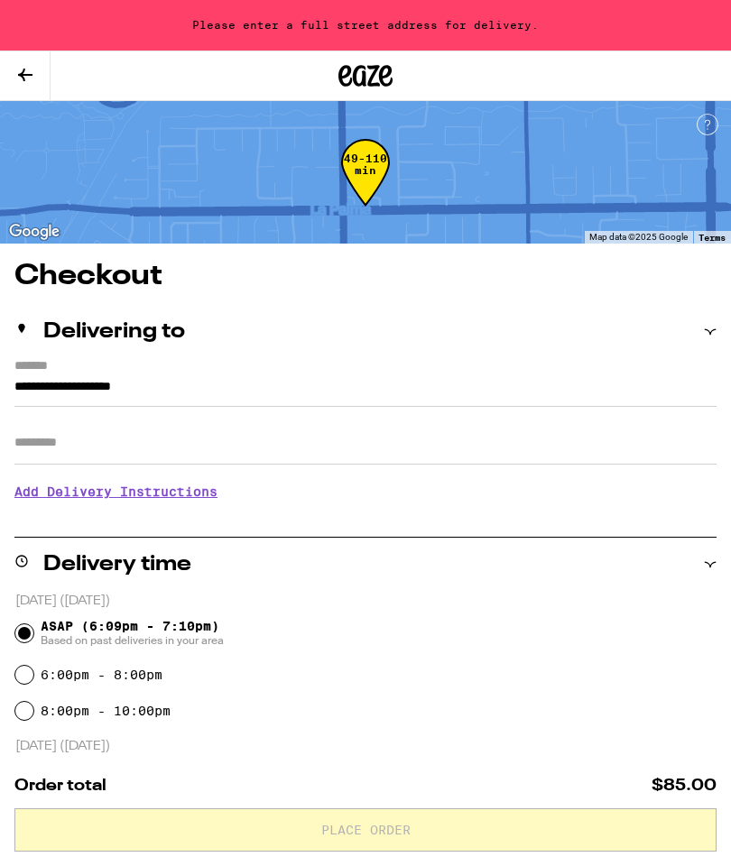
click at [41, 376] on input "**********" at bounding box center [365, 391] width 702 height 31
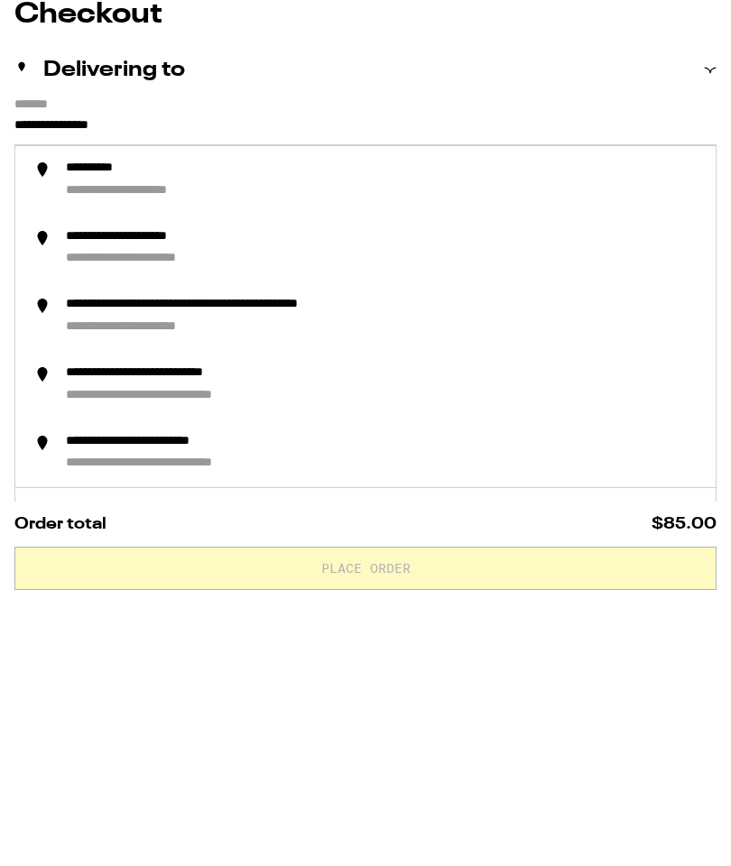
click at [169, 376] on input "**********" at bounding box center [365, 391] width 702 height 31
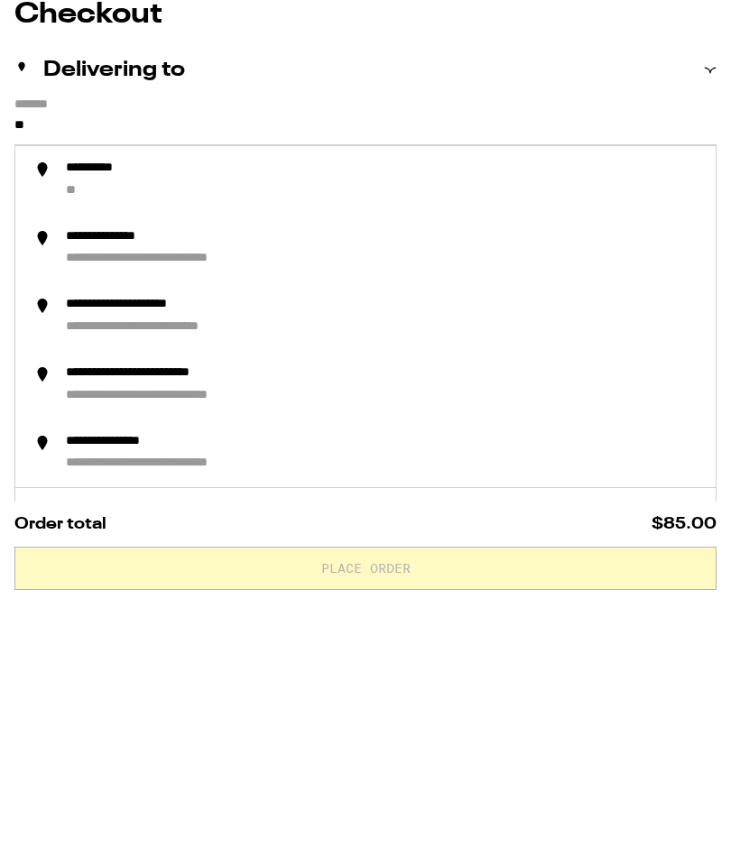
type input "*"
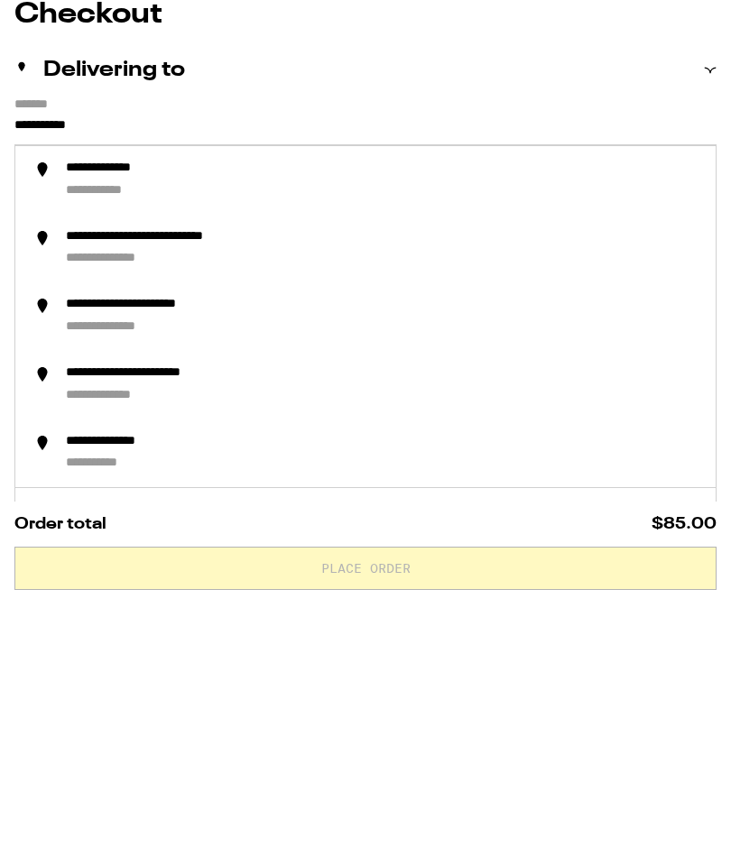
click at [95, 422] on div "**********" at bounding box center [383, 442] width 635 height 40
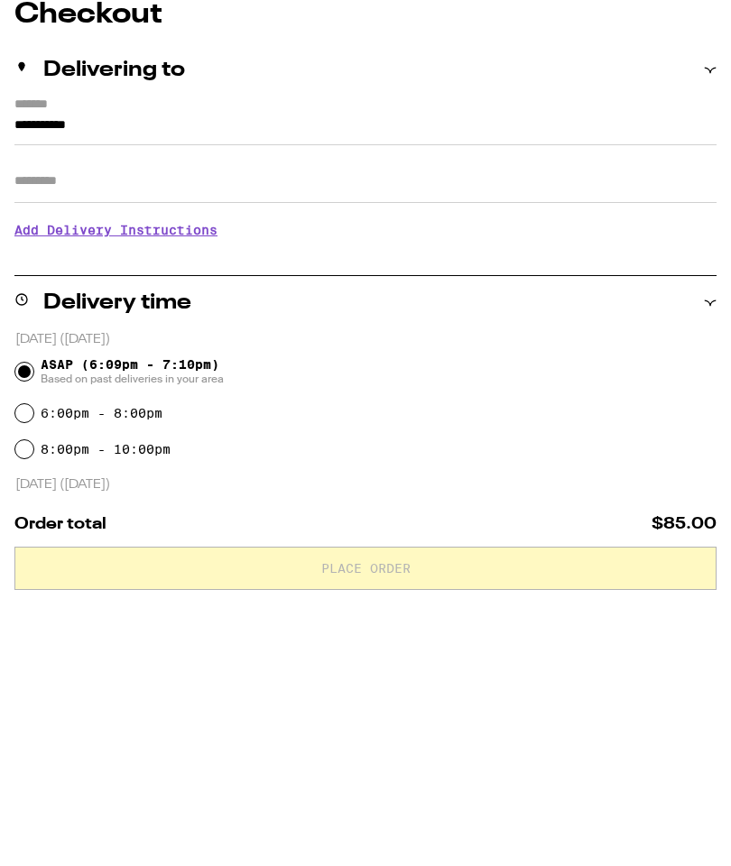
type input "**********"
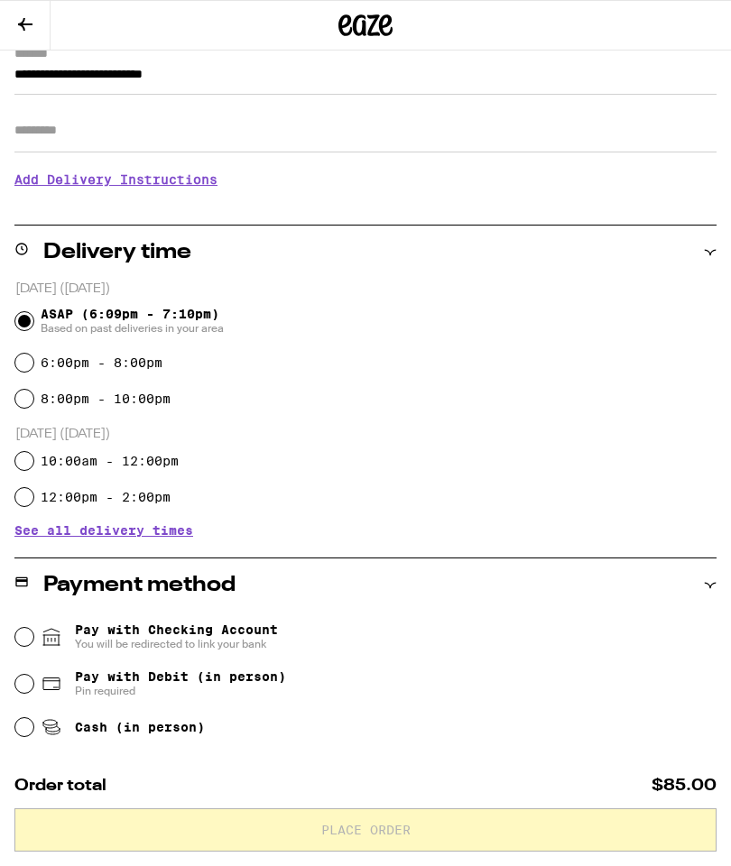
click at [31, 408] on input "8:00pm - 10:00pm" at bounding box center [24, 399] width 18 height 18
radio input "true"
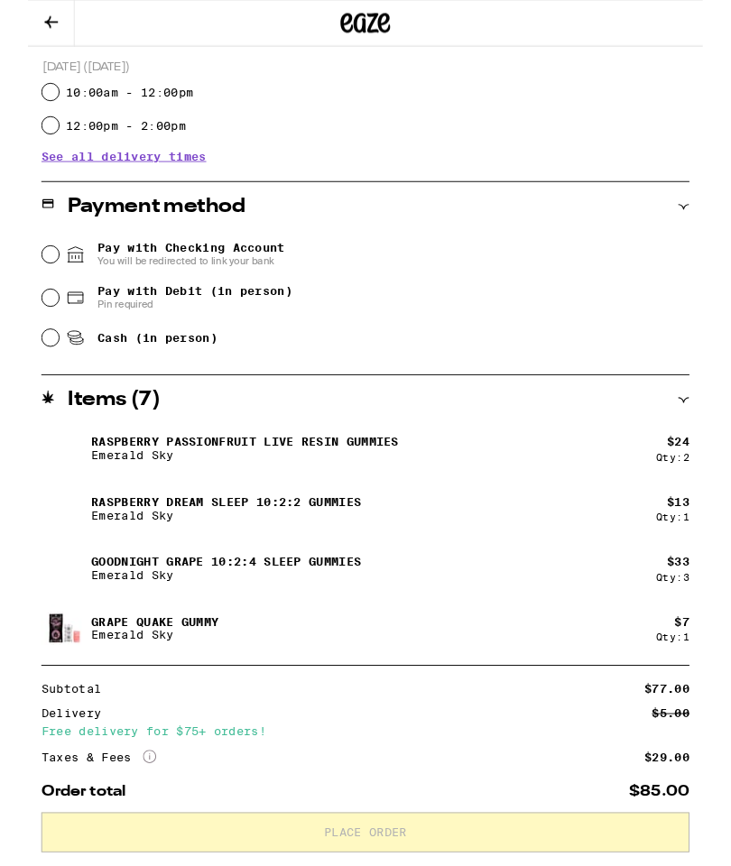
scroll to position [624, 0]
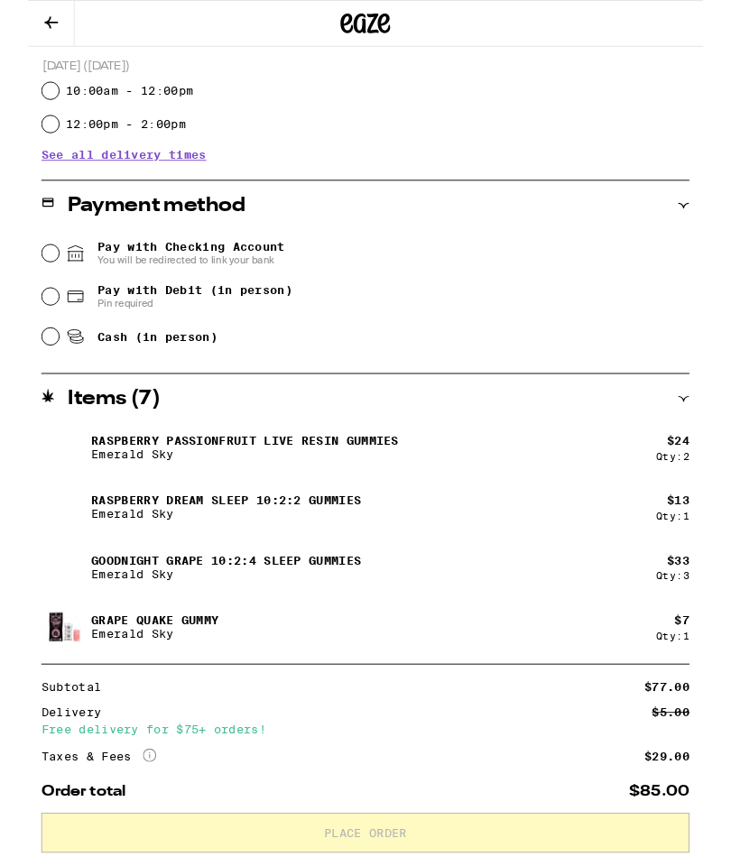
click at [26, 373] on input "Cash (in person)" at bounding box center [24, 364] width 18 height 18
radio input "true"
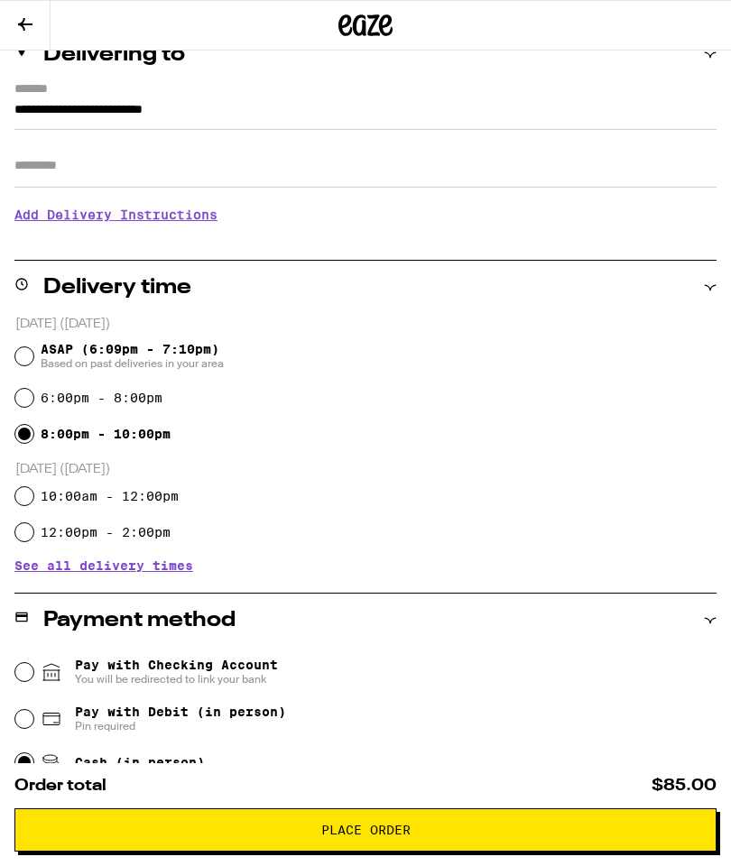
scroll to position [225, 0]
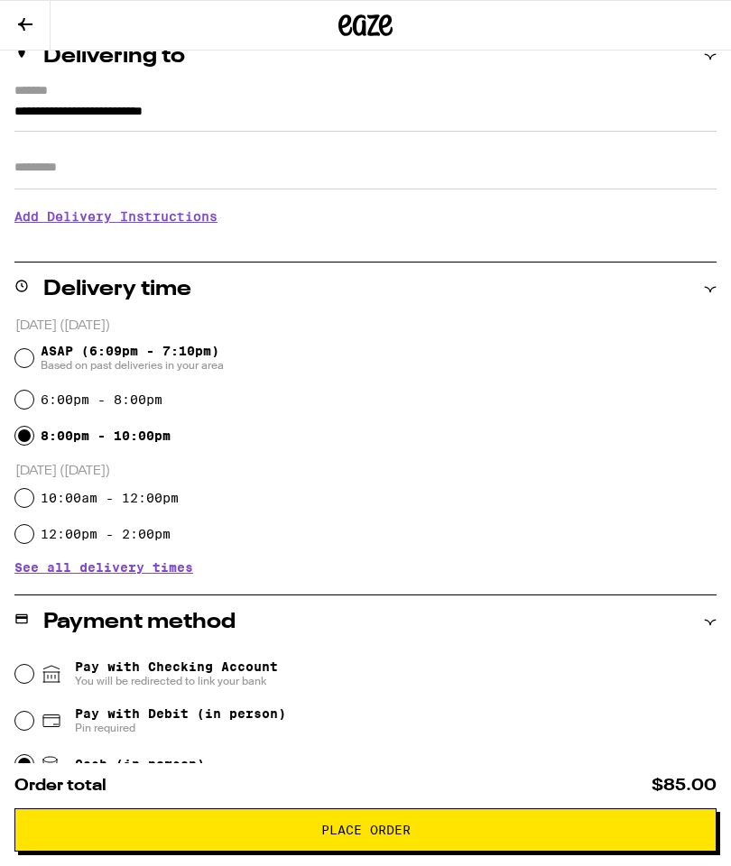
click at [649, 495] on div "10:00am - 12:00pm" at bounding box center [365, 498] width 701 height 36
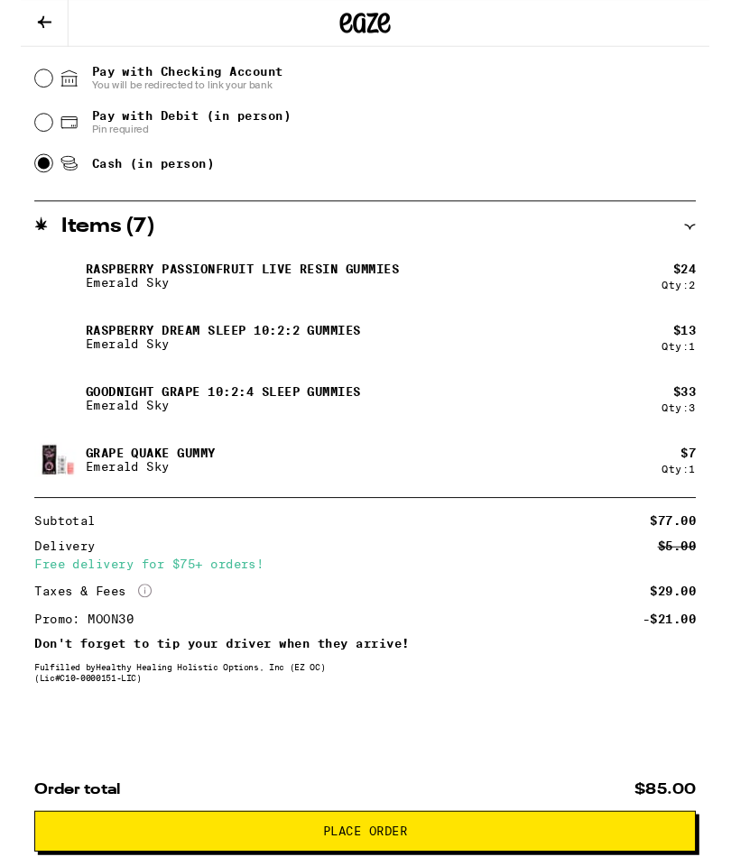
scroll to position [878, 0]
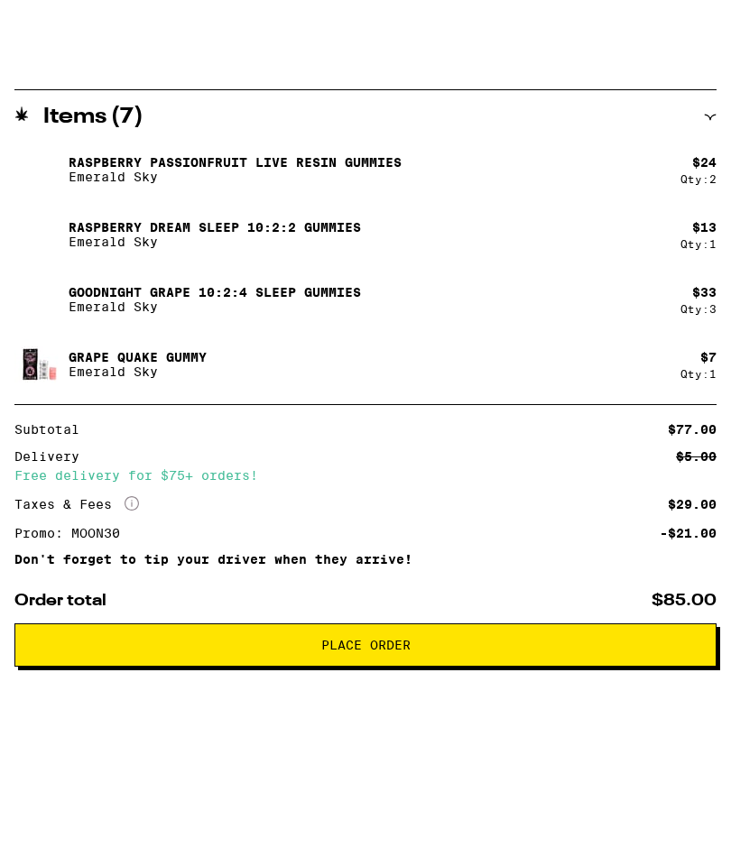
click at [347, 705] on span "Place Order" at bounding box center [365, 706] width 89 height 13
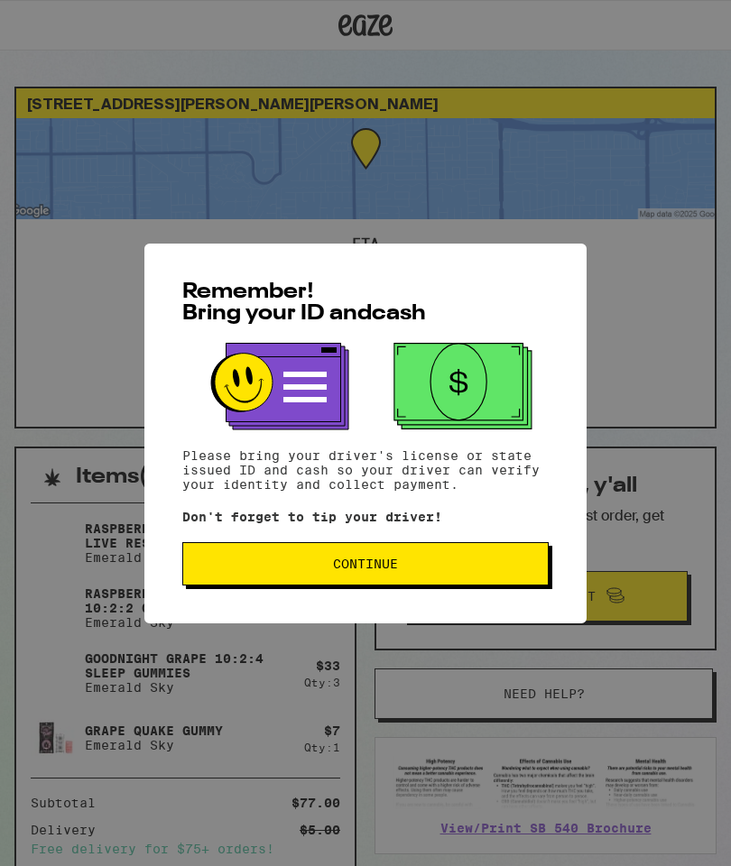
click at [297, 563] on span "Continue" at bounding box center [366, 563] width 336 height 13
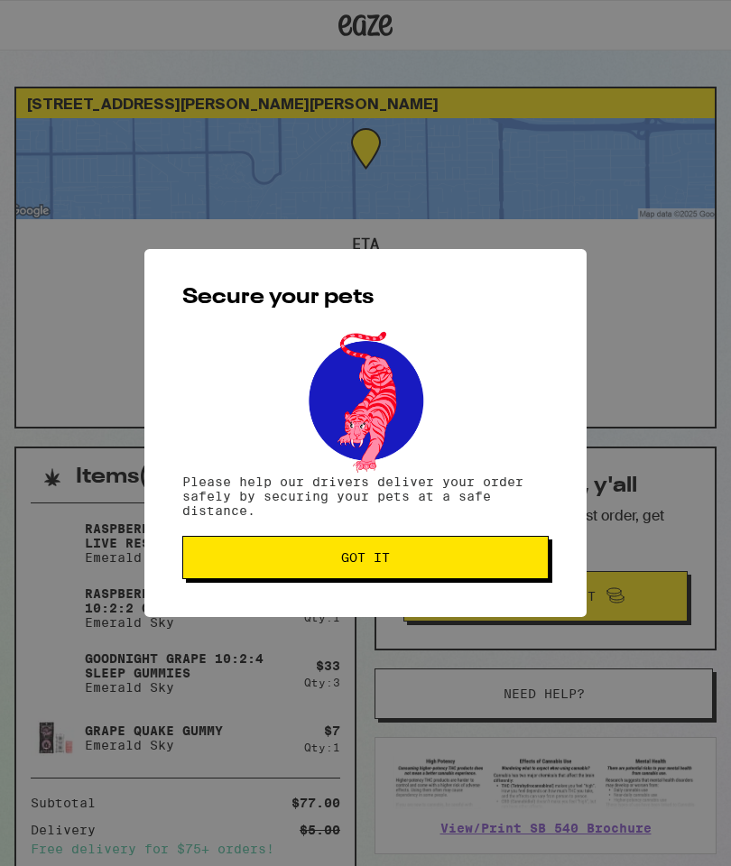
click at [302, 556] on span "Got it" at bounding box center [366, 557] width 336 height 13
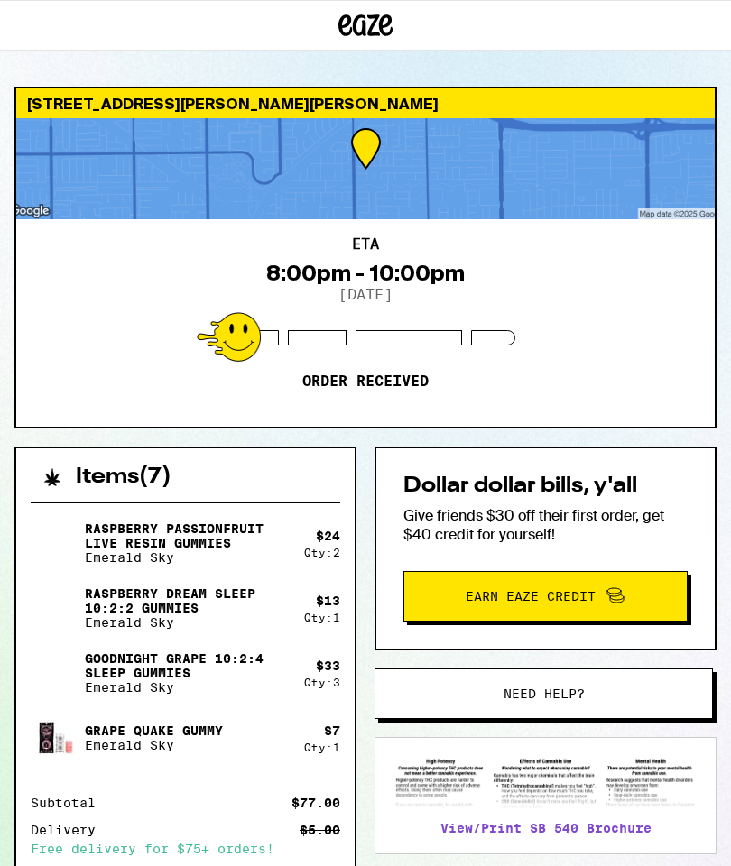
click at [246, 690] on p "Emerald Sky" at bounding box center [187, 687] width 205 height 14
